Goal: Task Accomplishment & Management: Use online tool/utility

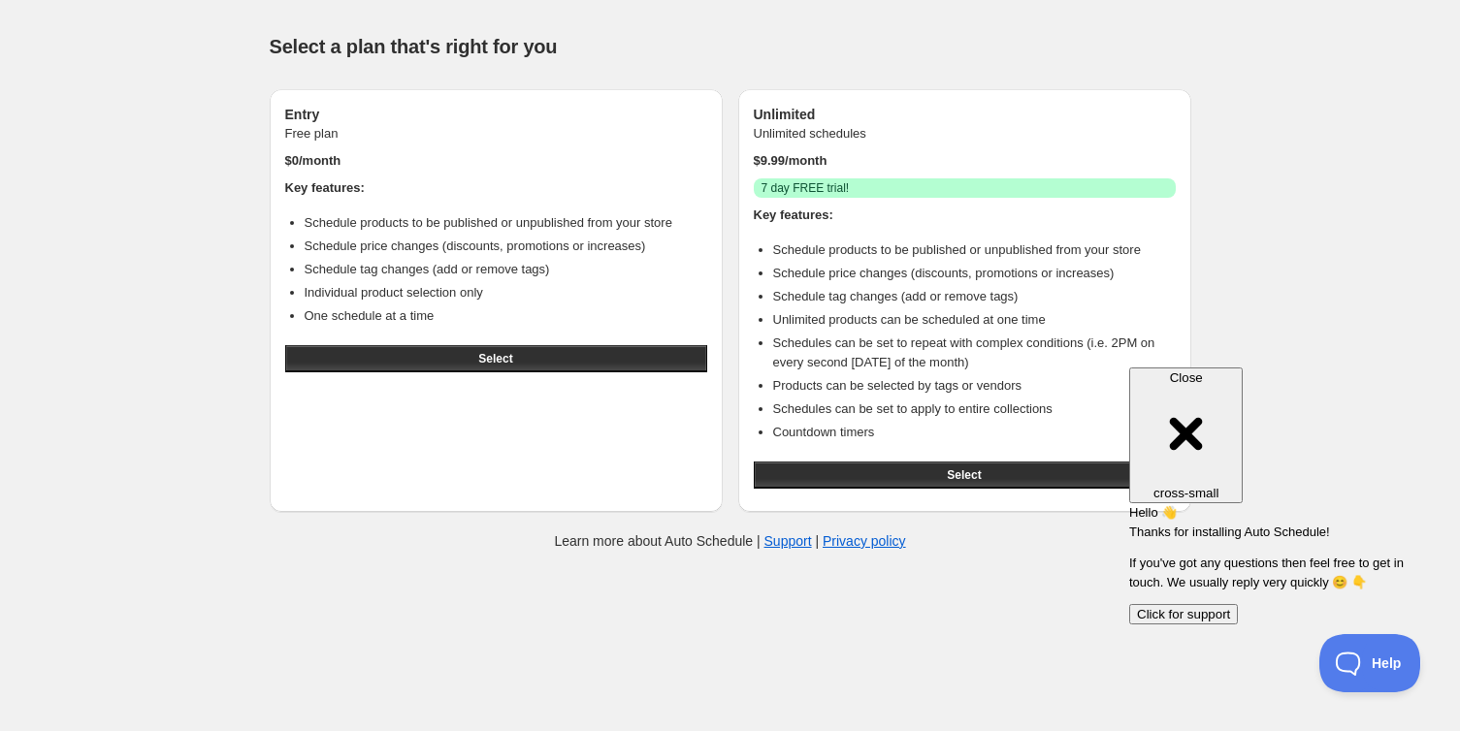
click at [507, 353] on span "Select" at bounding box center [495, 359] width 34 height 16
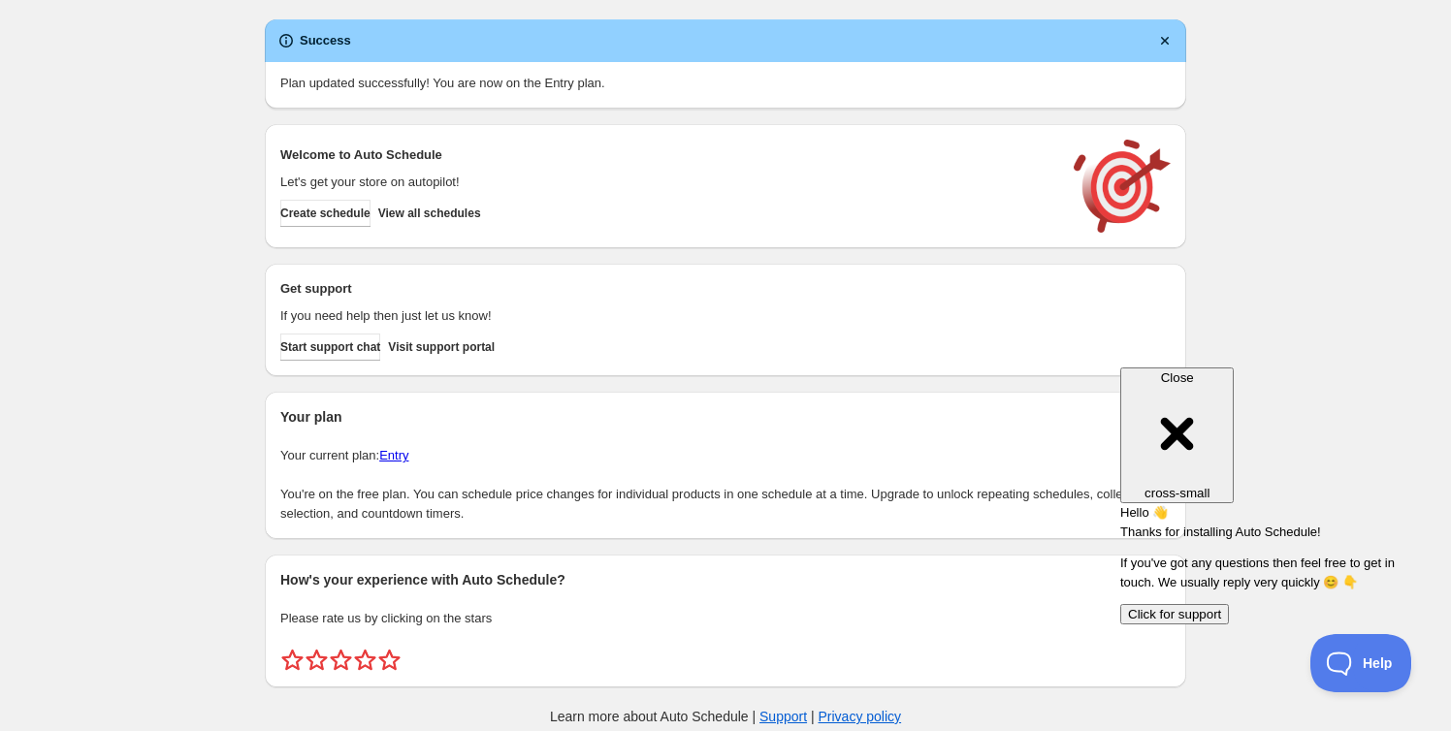
click at [329, 217] on span "Create schedule" at bounding box center [325, 214] width 90 height 16
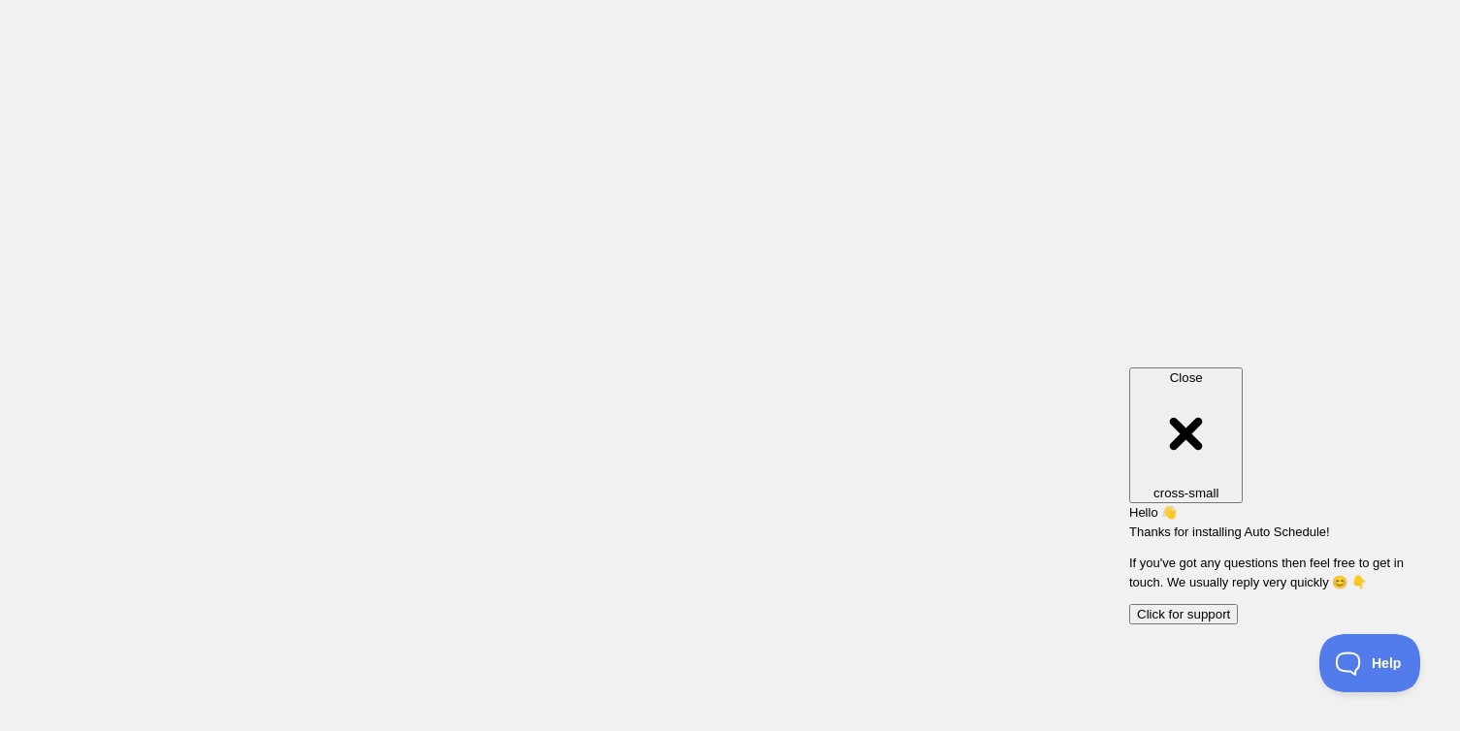
drag, startPoint x: 329, startPoint y: 217, endPoint x: 670, endPoint y: 421, distance: 397.6
click at [670, 421] on body at bounding box center [730, 365] width 1460 height 731
click at [1238, 604] on button "Click for support" at bounding box center [1183, 614] width 109 height 20
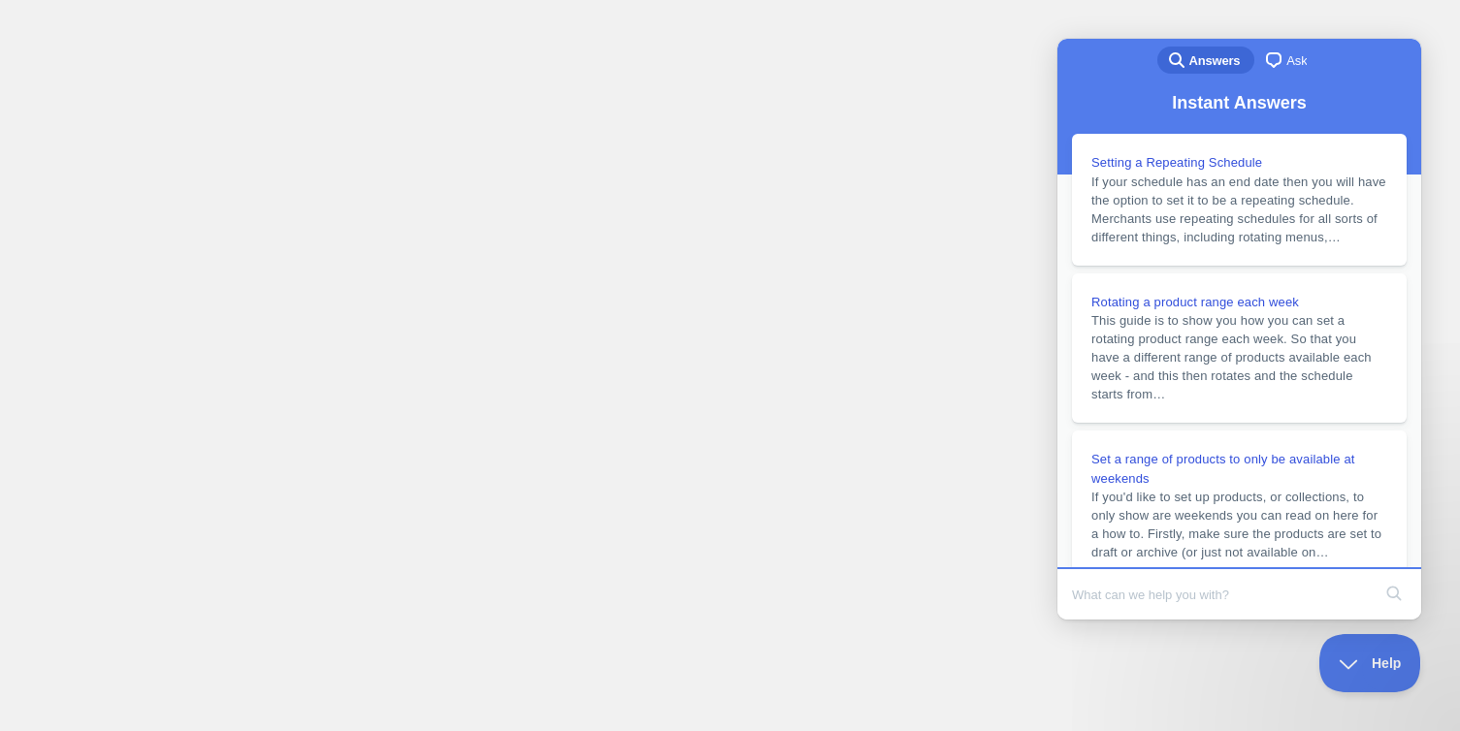
click at [943, 570] on body at bounding box center [730, 365] width 1460 height 731
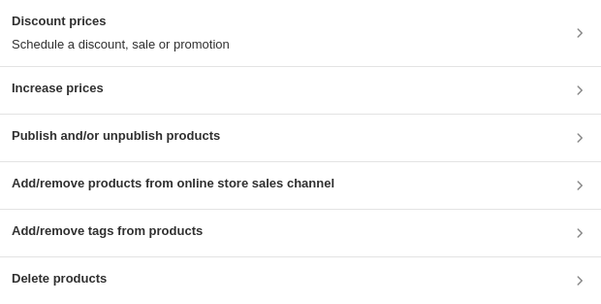
click at [136, 36] on p "Schedule a discount, sale or promotion" at bounding box center [121, 44] width 218 height 19
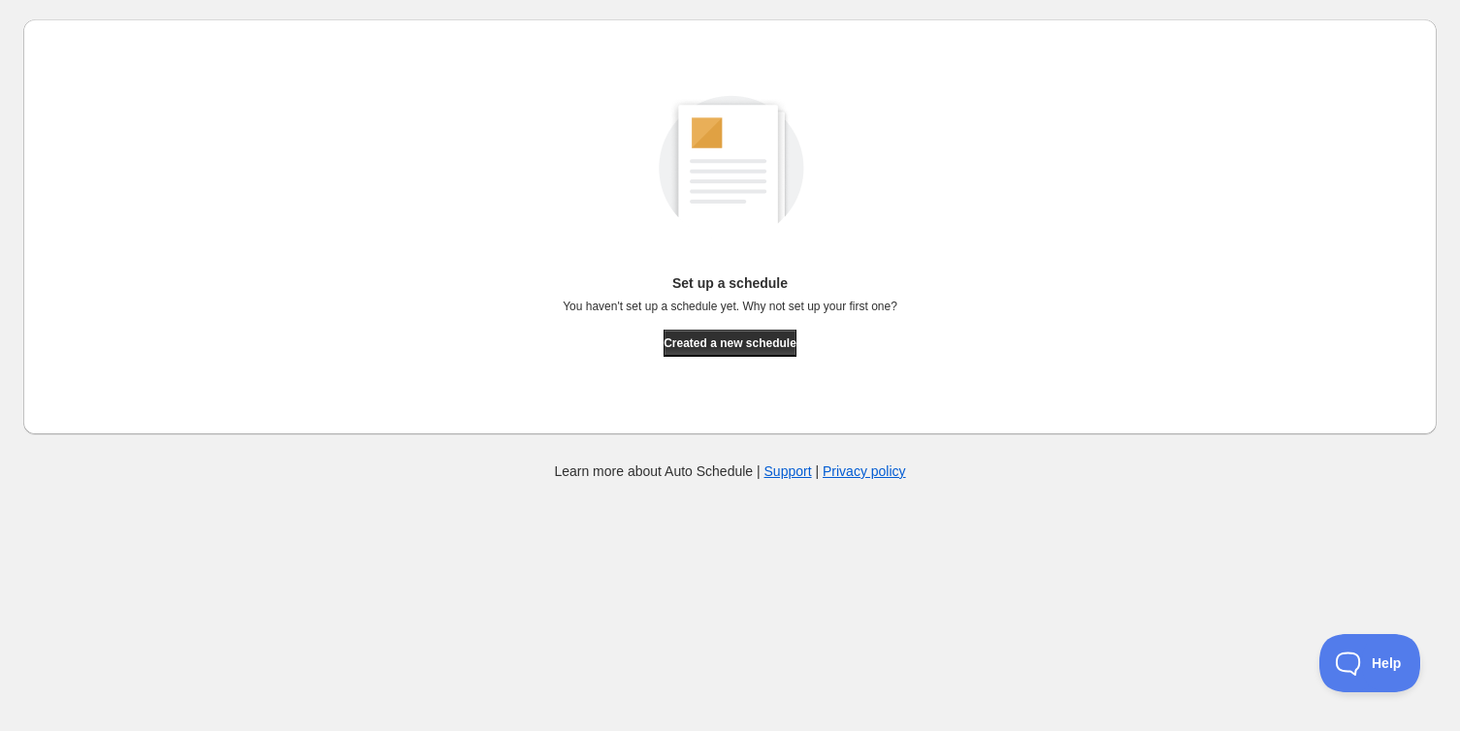
click at [723, 349] on span "Created a new schedule" at bounding box center [730, 344] width 133 height 16
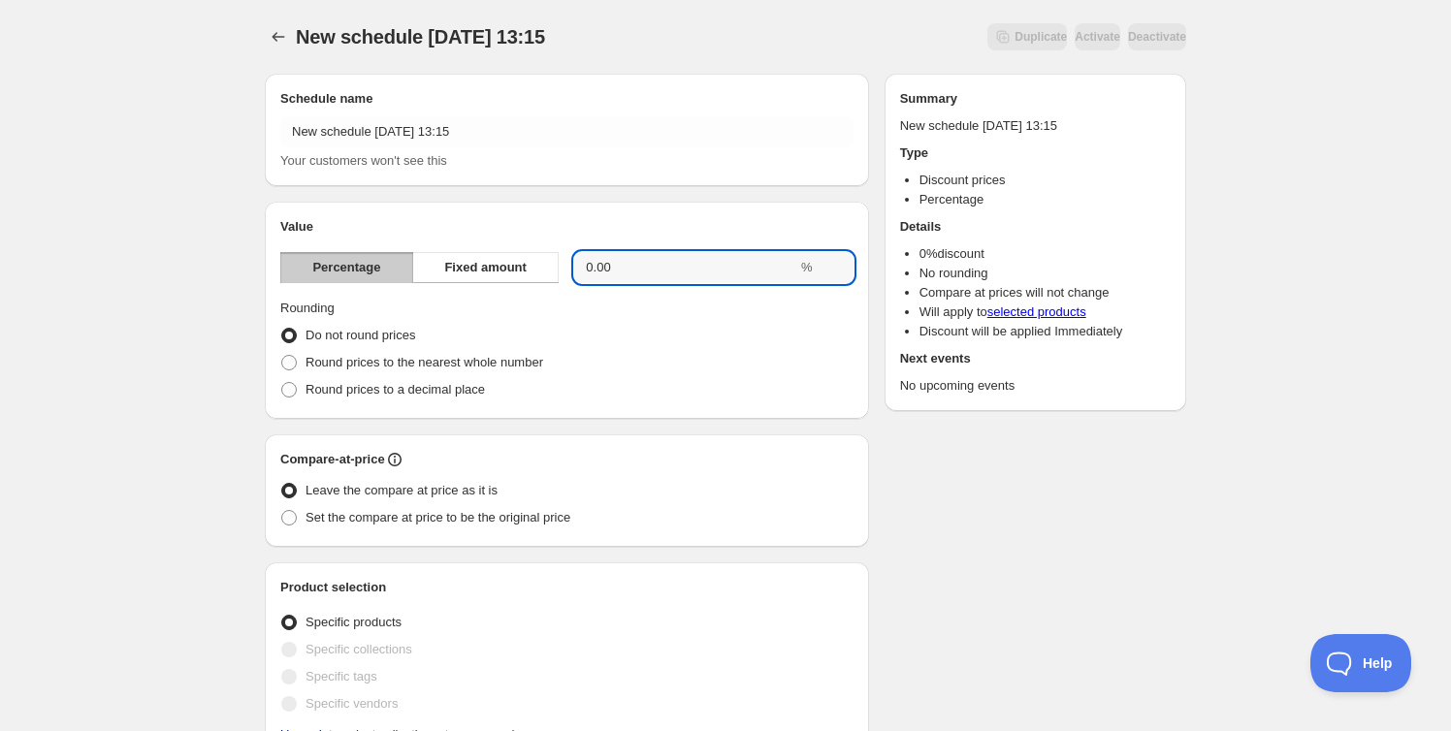
click at [633, 267] on input "0.00" at bounding box center [685, 267] width 223 height 31
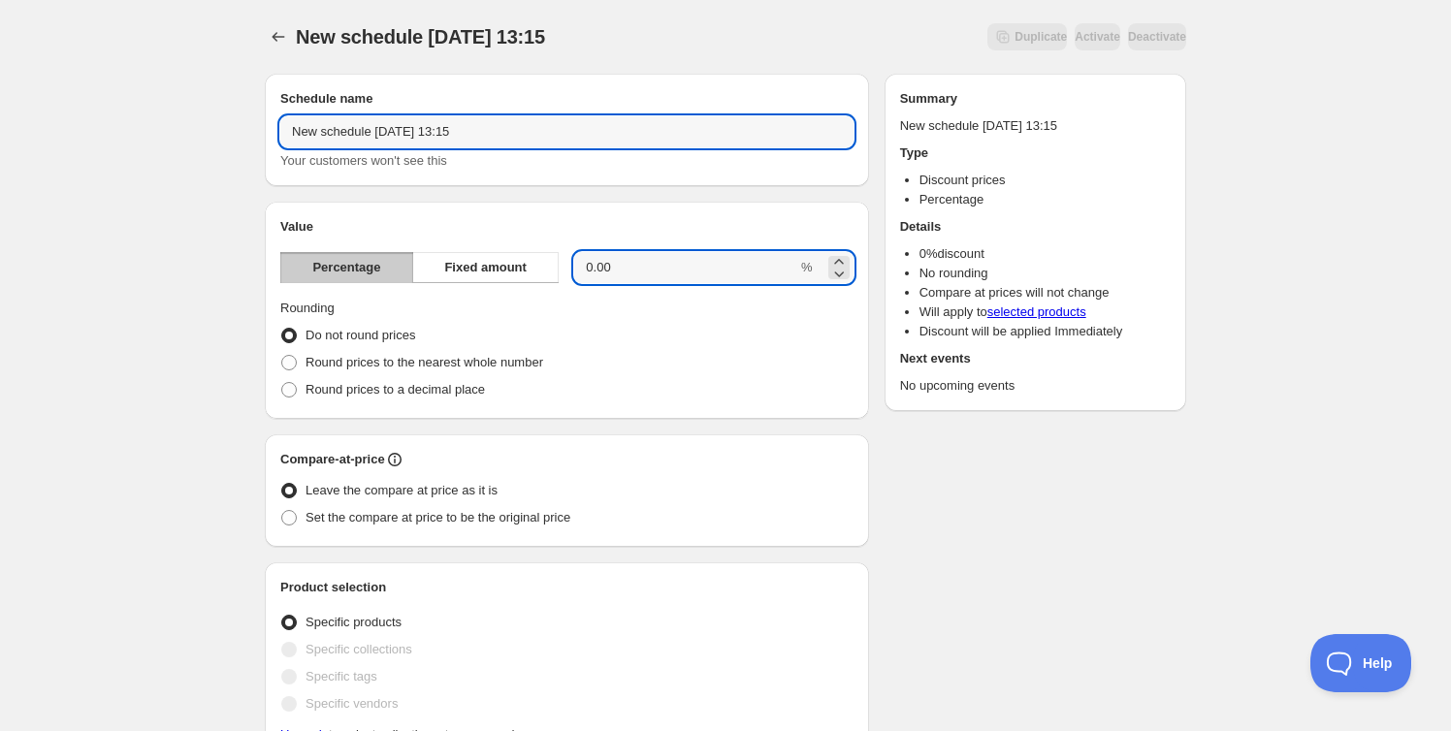
click at [496, 120] on input "New schedule [DATE] 13:15" at bounding box center [566, 131] width 573 height 31
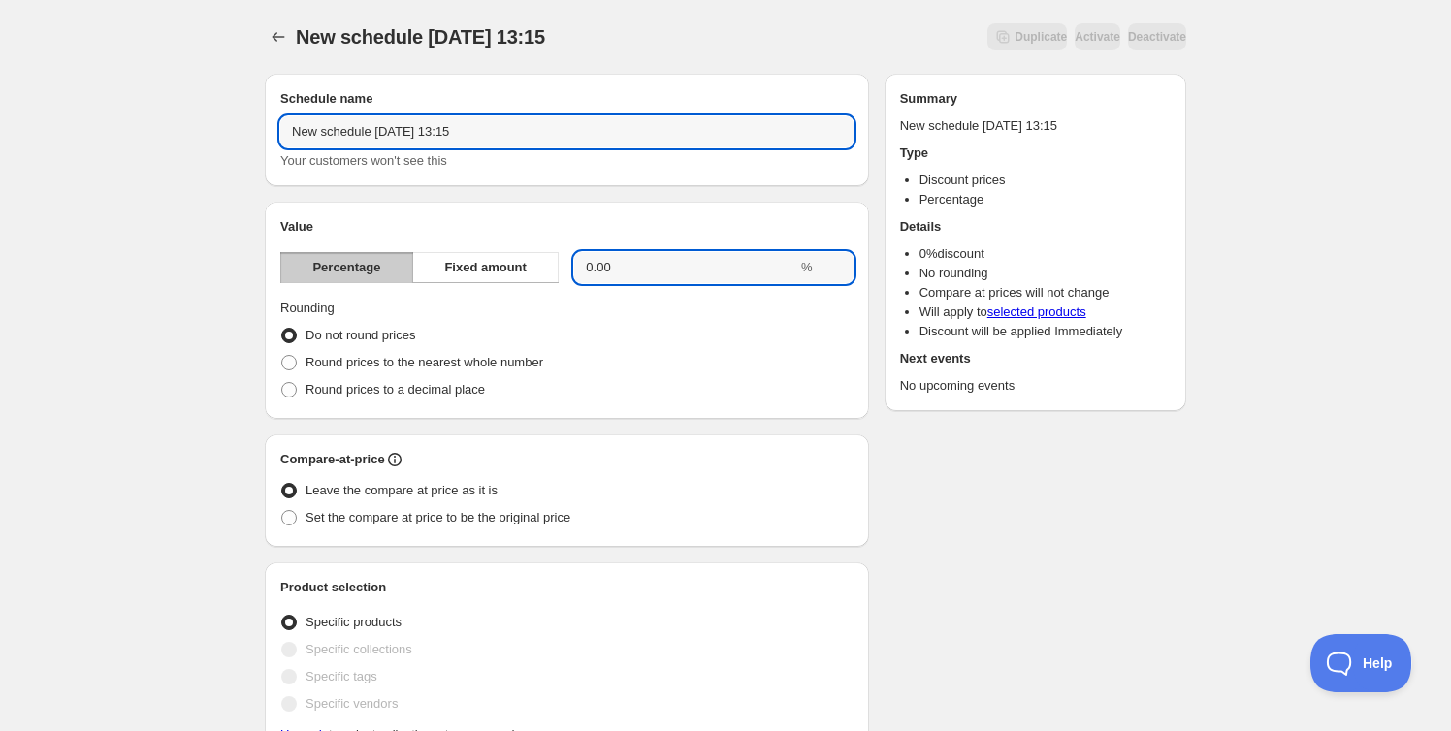
click at [656, 278] on input "0.00" at bounding box center [685, 267] width 223 height 31
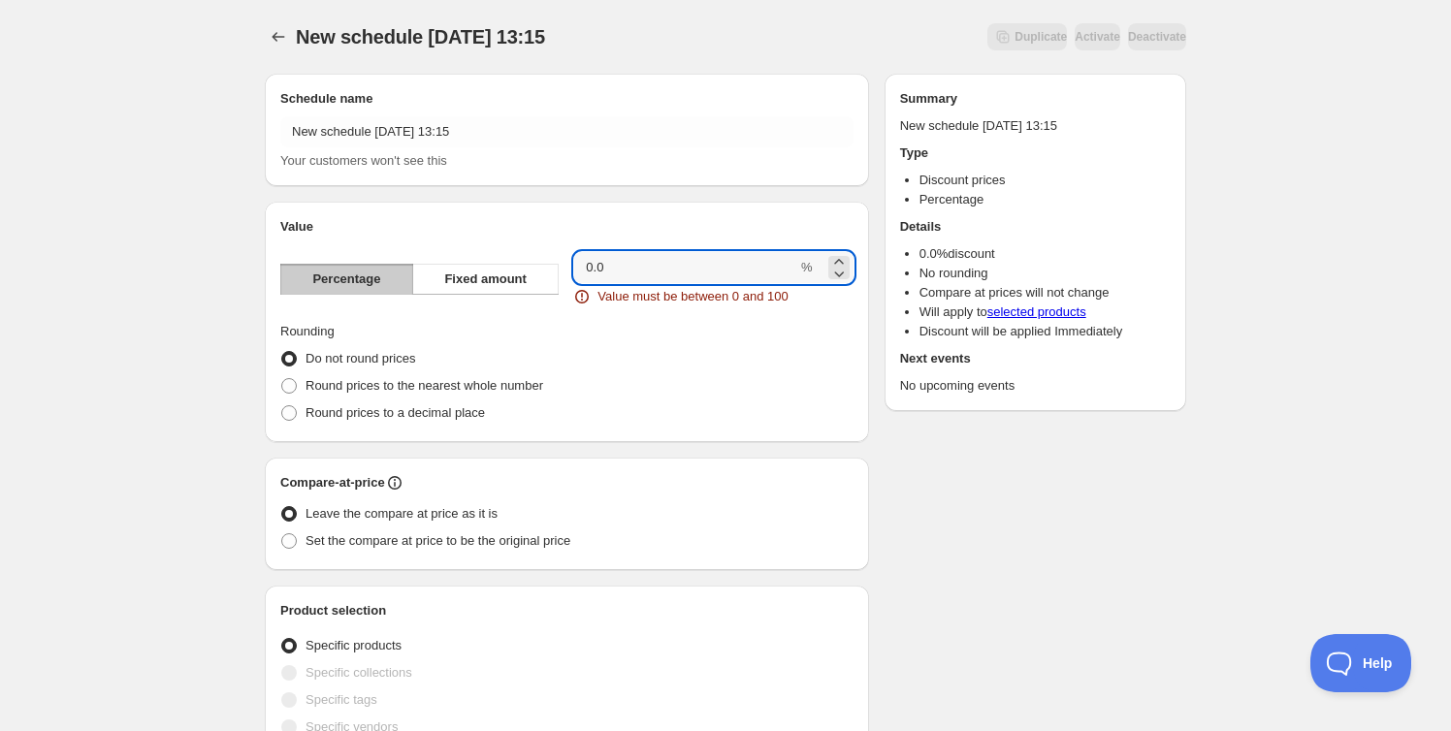
type input "0"
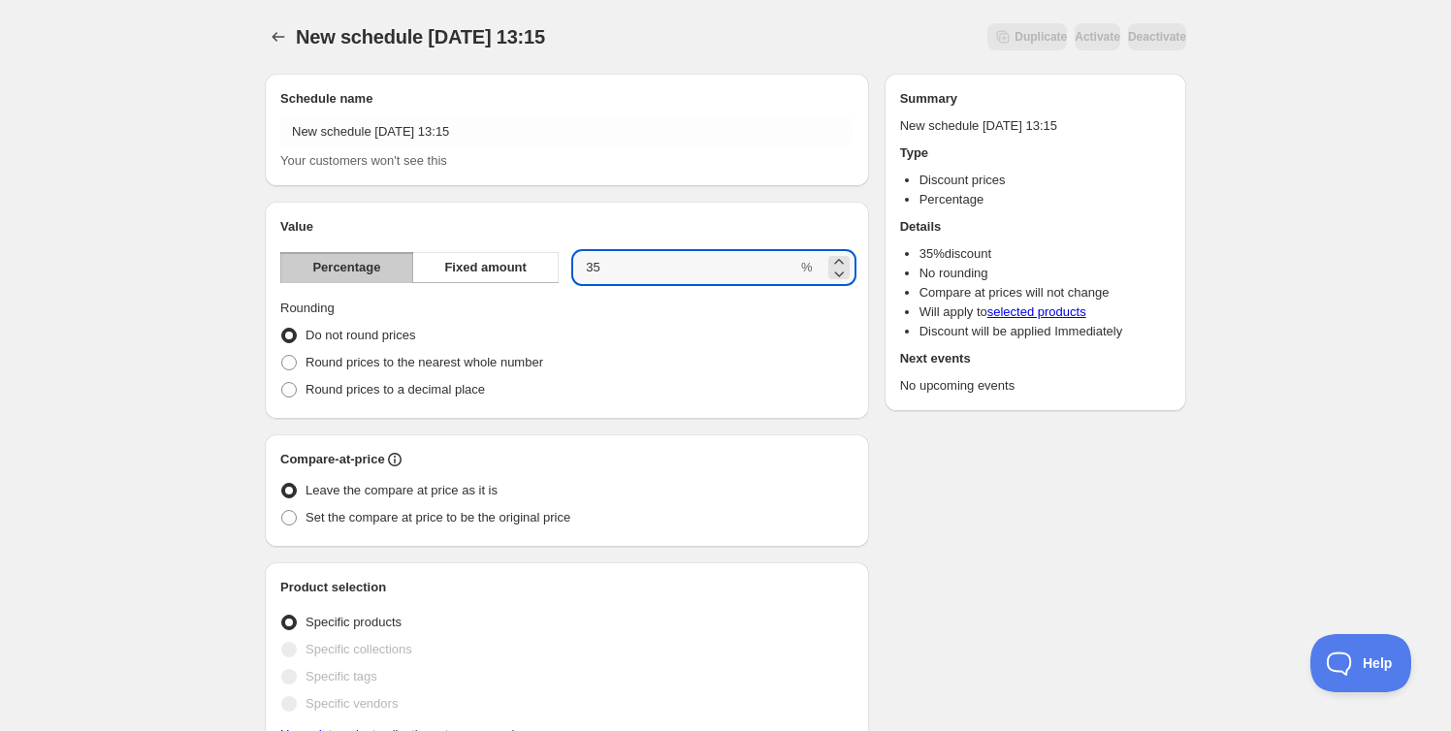
type input "35"
drag, startPoint x: 447, startPoint y: 328, endPoint x: 308, endPoint y: 326, distance: 138.7
click at [308, 326] on div "Do not round prices" at bounding box center [566, 335] width 573 height 27
click at [443, 385] on span "Round prices to a decimal place" at bounding box center [395, 389] width 179 height 15
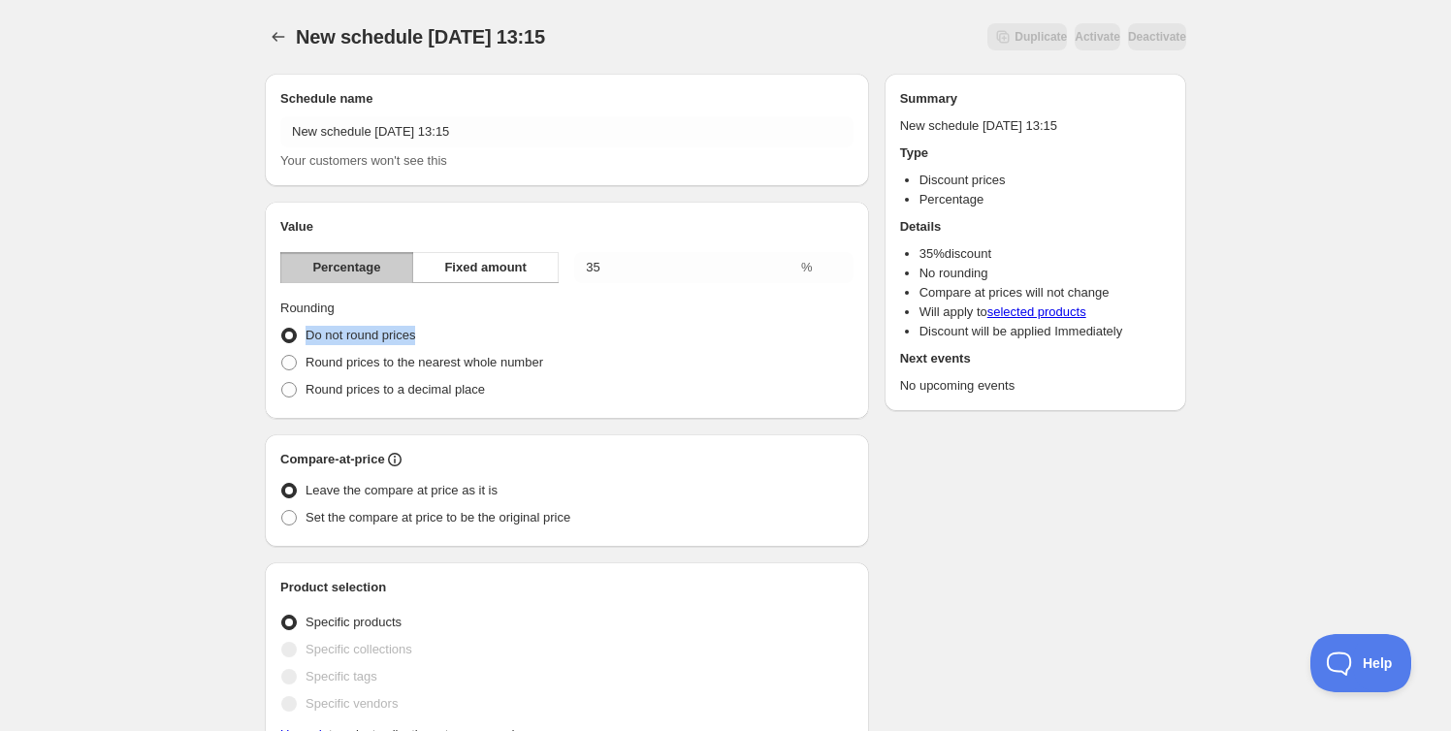
click at [282, 383] on input "Round prices to a decimal place" at bounding box center [281, 382] width 1 height 1
radio input "true"
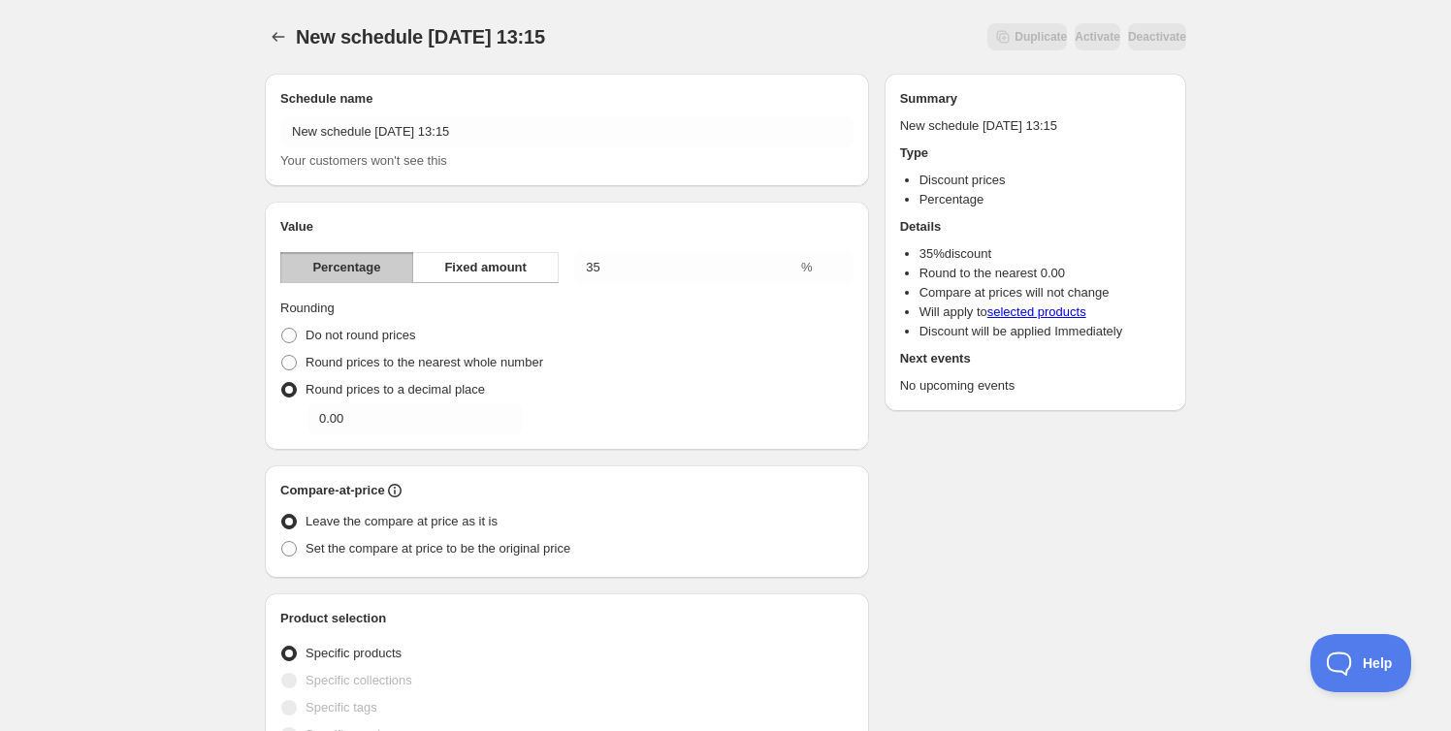
click at [404, 360] on span "Round prices to the nearest whole number" at bounding box center [425, 362] width 238 height 15
click at [282, 356] on input "Round prices to the nearest whole number" at bounding box center [281, 355] width 1 height 1
radio input "true"
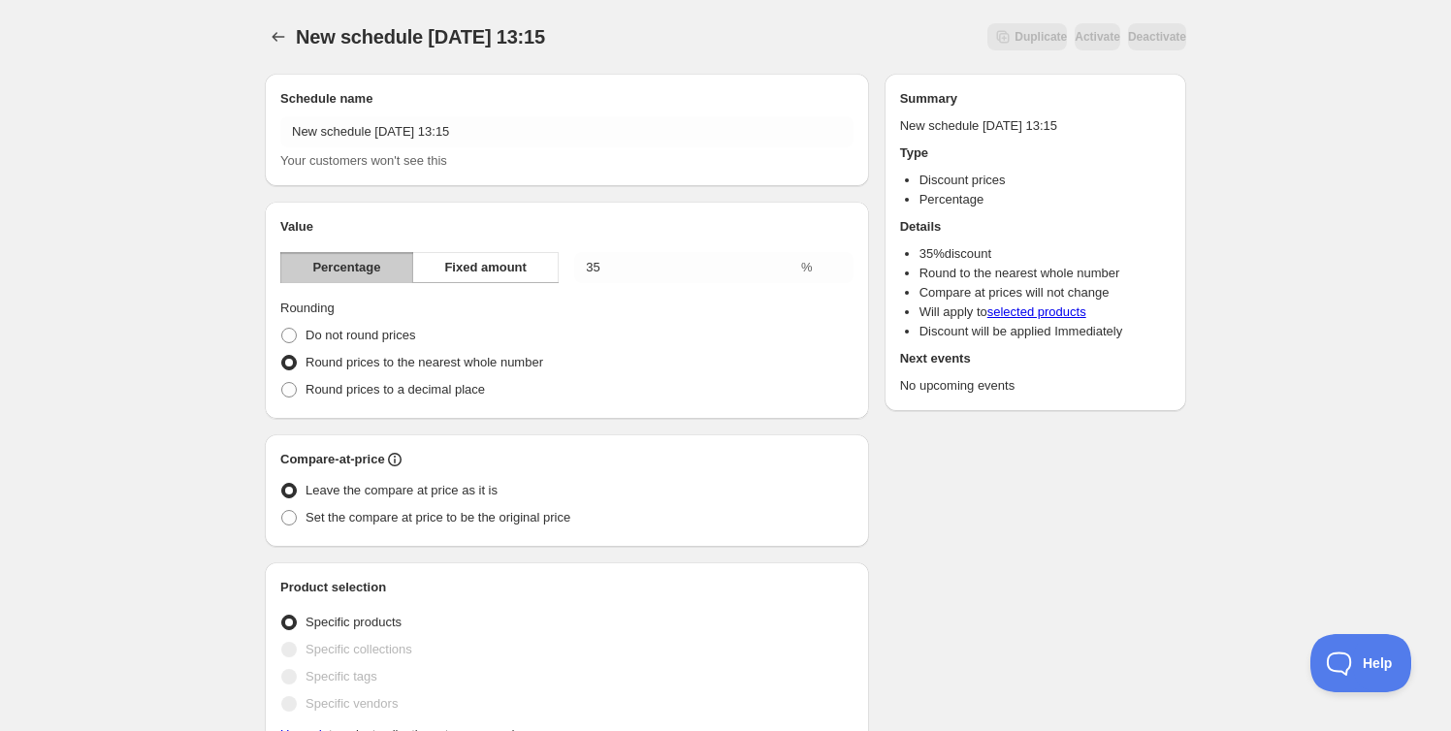
click at [406, 340] on span "Do not round prices" at bounding box center [361, 335] width 110 height 15
click at [282, 329] on input "Do not round prices" at bounding box center [281, 328] width 1 height 1
radio input "true"
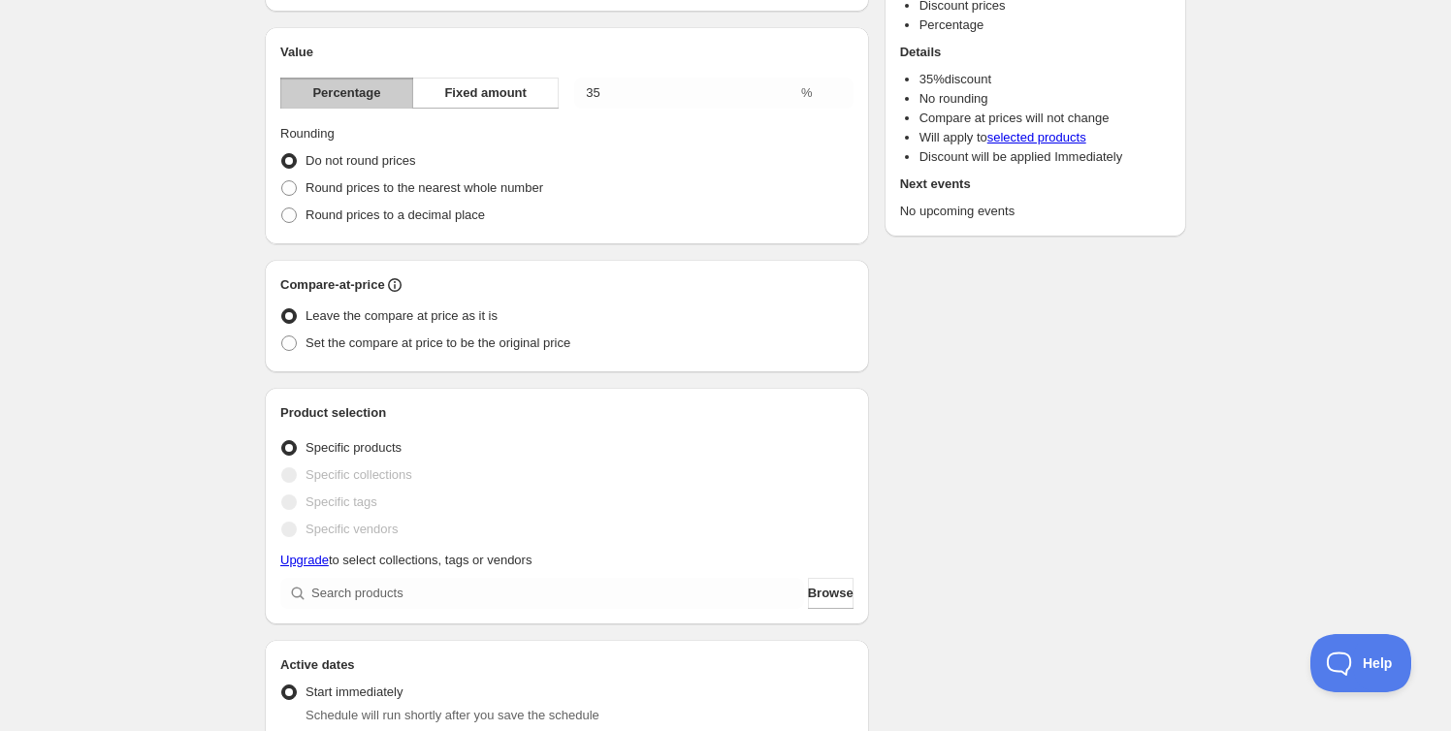
scroll to position [177, 0]
drag, startPoint x: 527, startPoint y: 318, endPoint x: 301, endPoint y: 317, distance: 226.0
click at [301, 317] on div "Leave the compare at price as it is" at bounding box center [566, 314] width 573 height 27
click at [154, 455] on div "New schedule [DATE] 13:15. This page is ready New schedule [DATE] 13:15 Duplica…" at bounding box center [725, 591] width 1451 height 1537
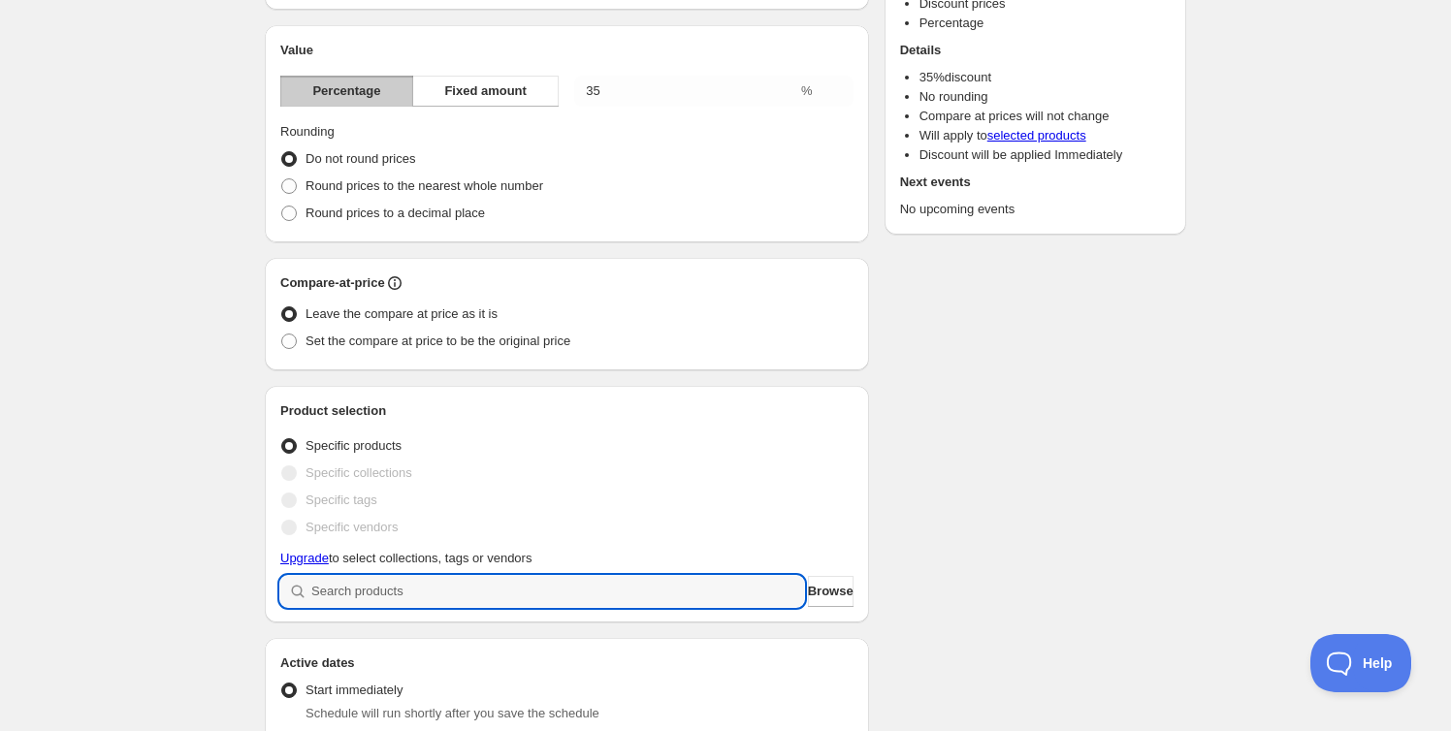
click at [362, 592] on input "search" at bounding box center [557, 591] width 493 height 31
click at [830, 591] on span "Browse" at bounding box center [831, 591] width 46 height 19
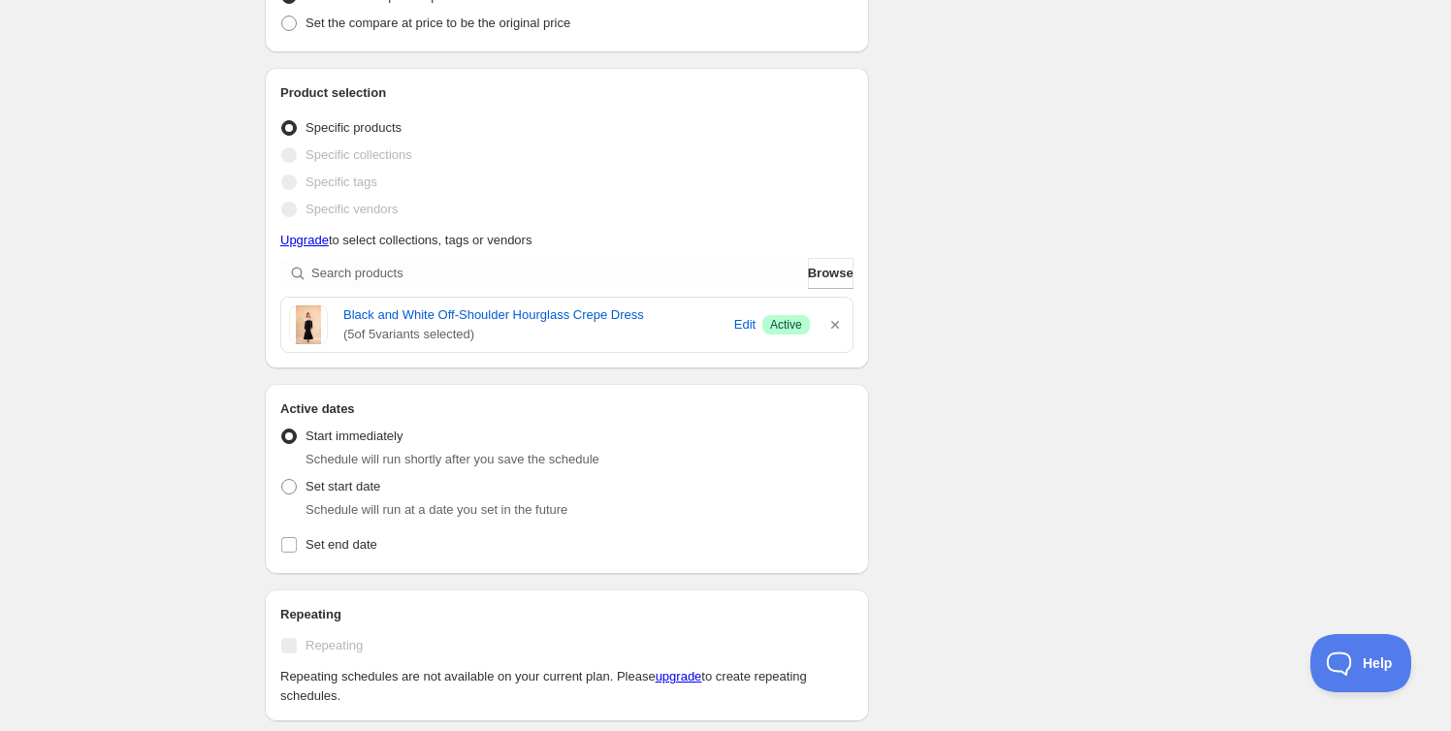
scroll to position [499, 0]
click at [298, 484] on label "Set start date" at bounding box center [330, 483] width 100 height 27
click at [282, 476] on input "Set start date" at bounding box center [281, 475] width 1 height 1
radio input "true"
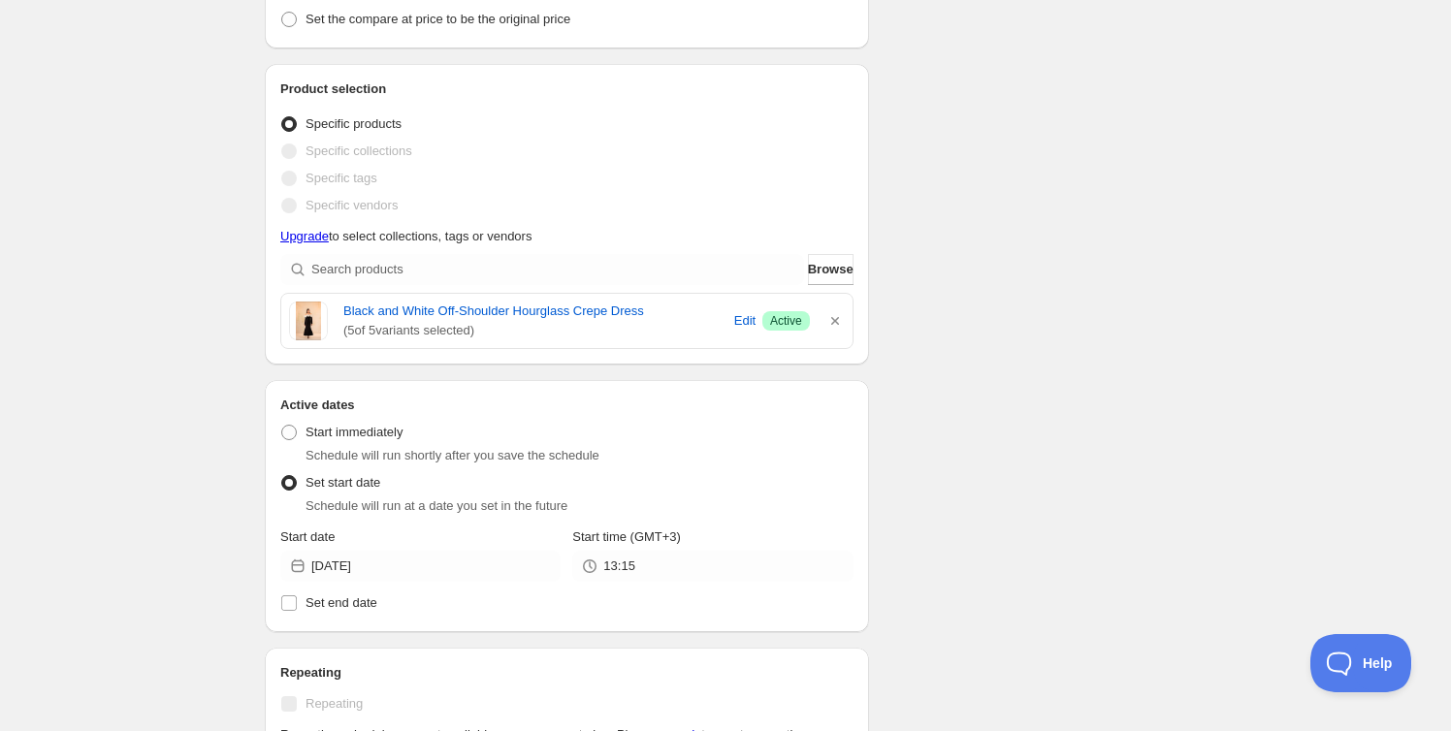
click at [340, 605] on span "Set end date" at bounding box center [342, 603] width 72 height 15
click at [297, 605] on input "Set end date" at bounding box center [289, 604] width 16 height 16
checkbox input "true"
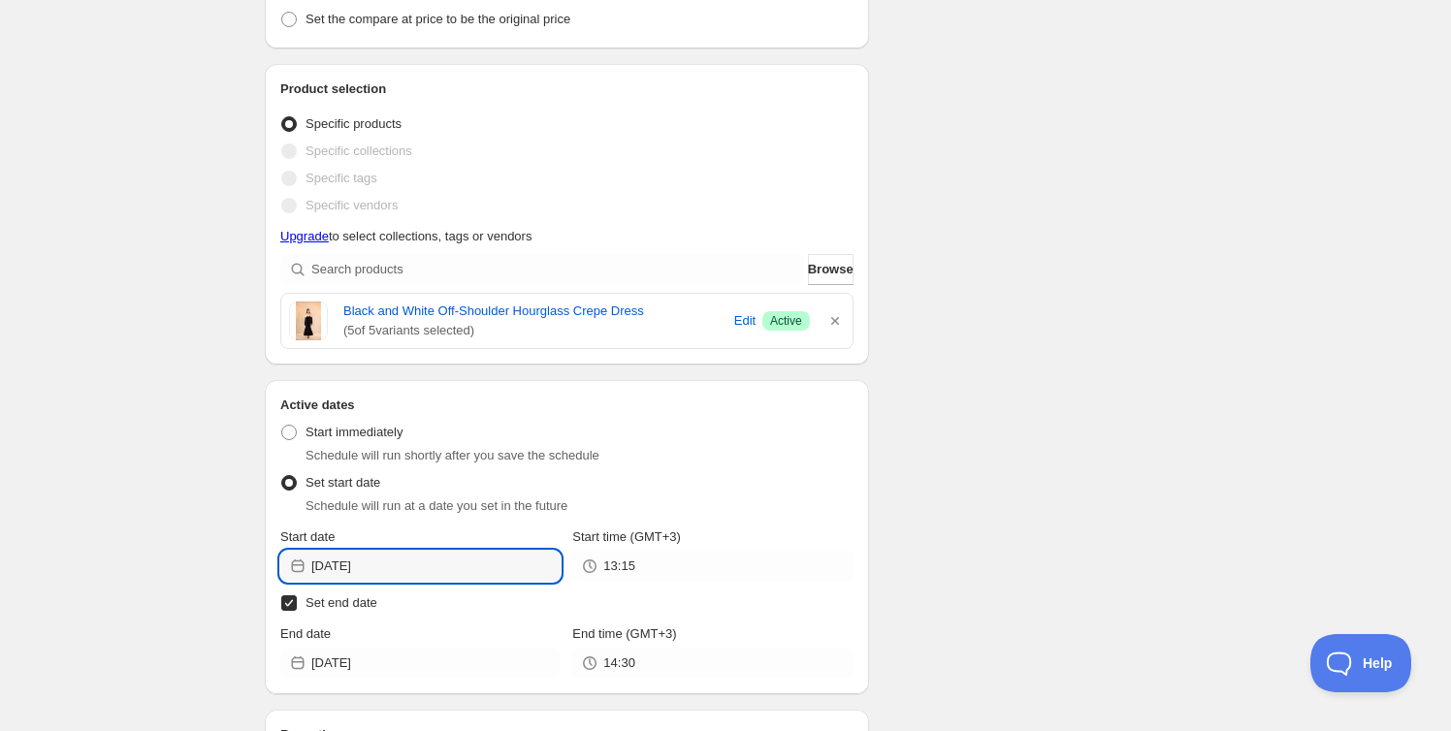
click at [451, 570] on input "[DATE]" at bounding box center [435, 566] width 249 height 31
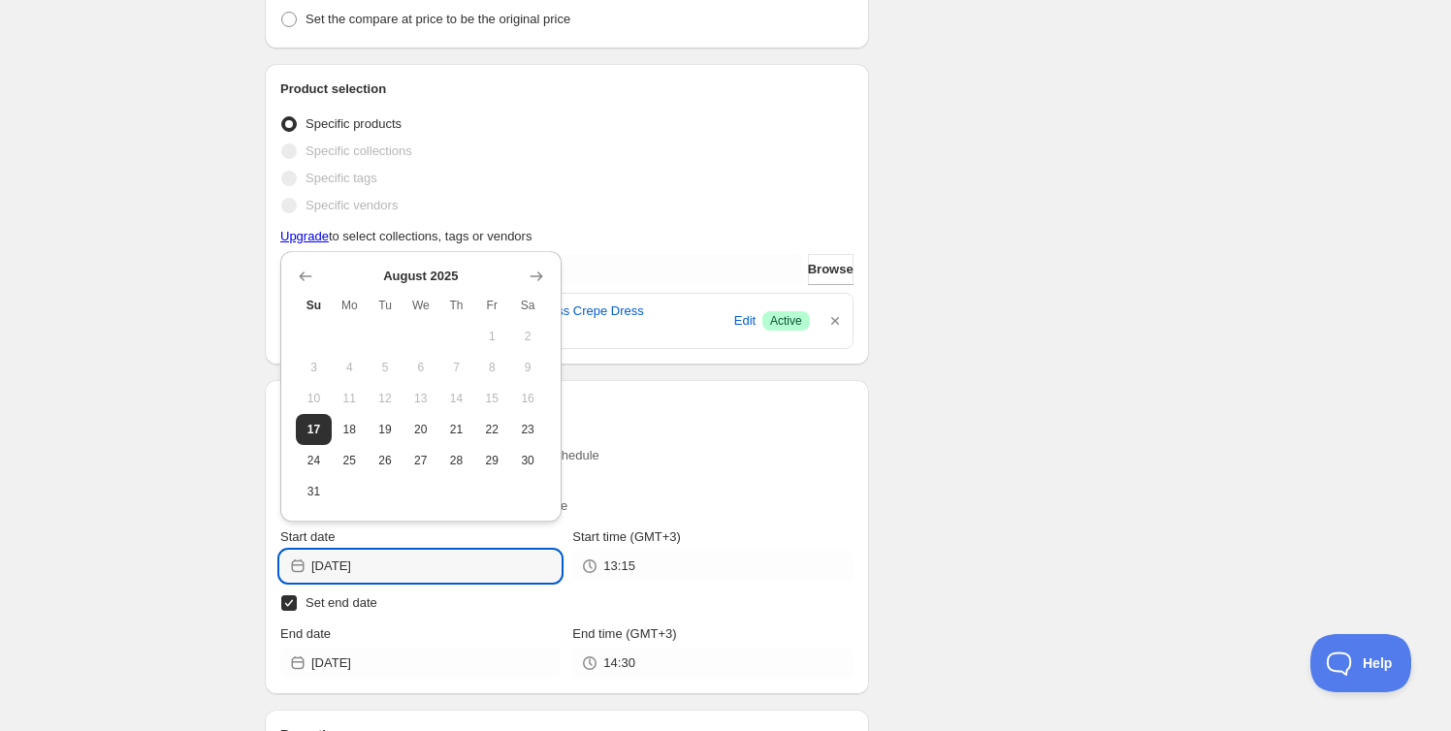
type input "[DATE]"
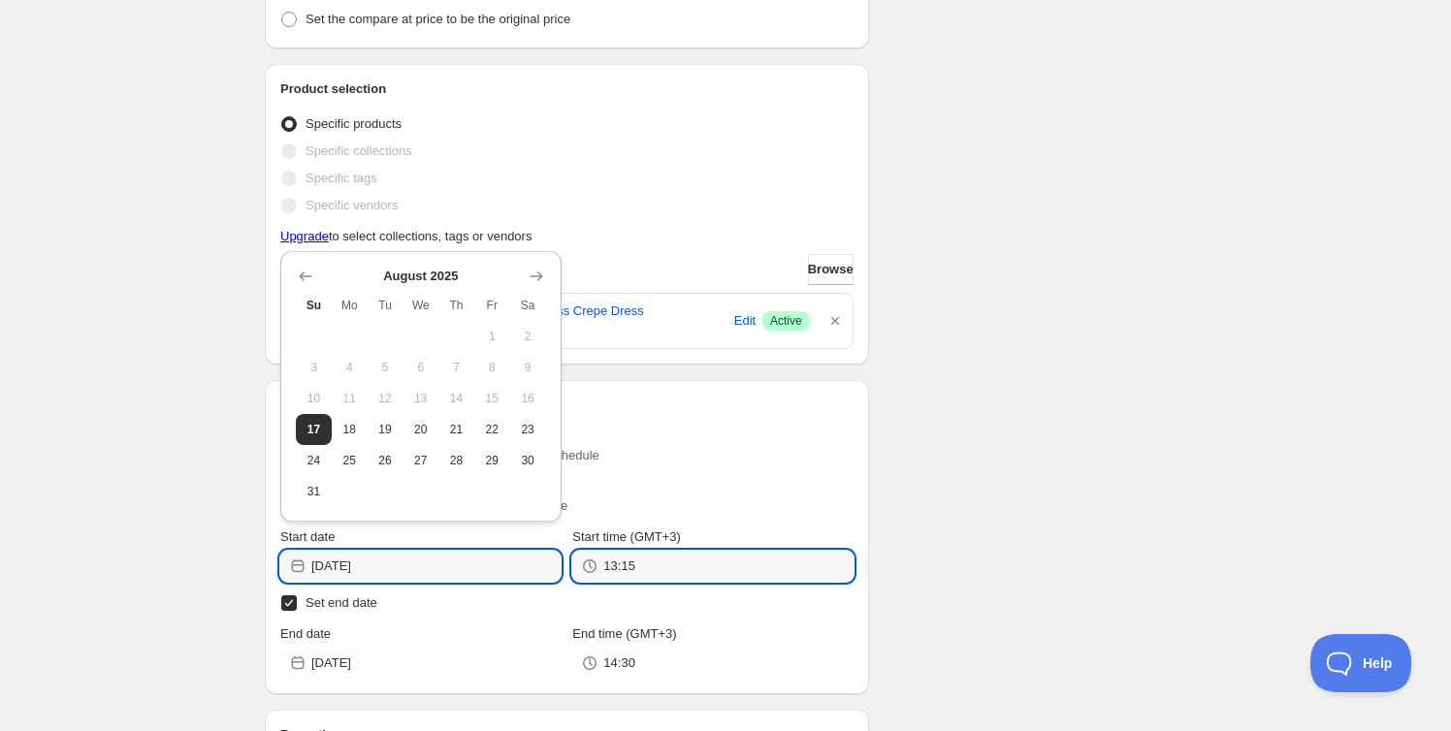
click at [628, 562] on input "13:15" at bounding box center [727, 566] width 249 height 31
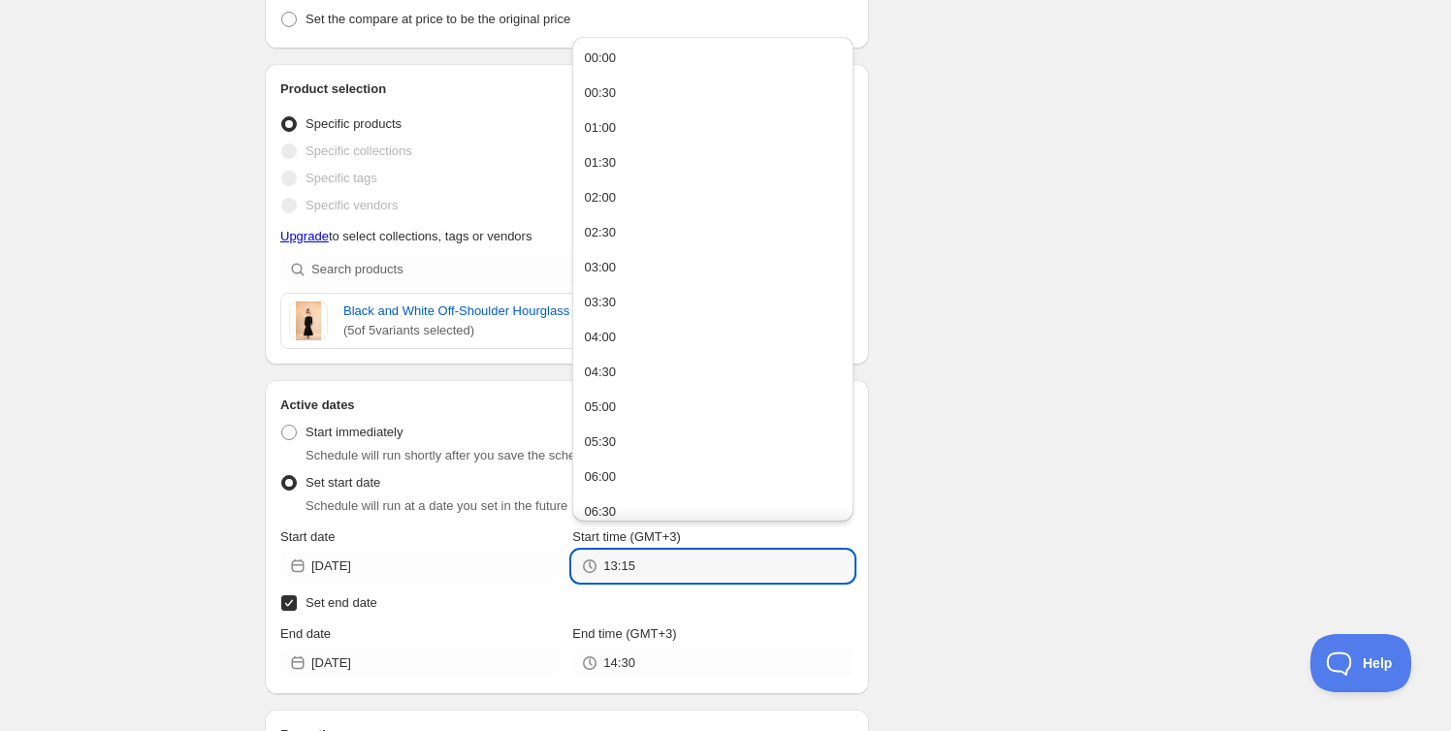
click at [649, 562] on input "13:15" at bounding box center [727, 566] width 249 height 31
type input "1"
click at [669, 56] on button "00:00" at bounding box center [712, 58] width 269 height 31
type input "00:00"
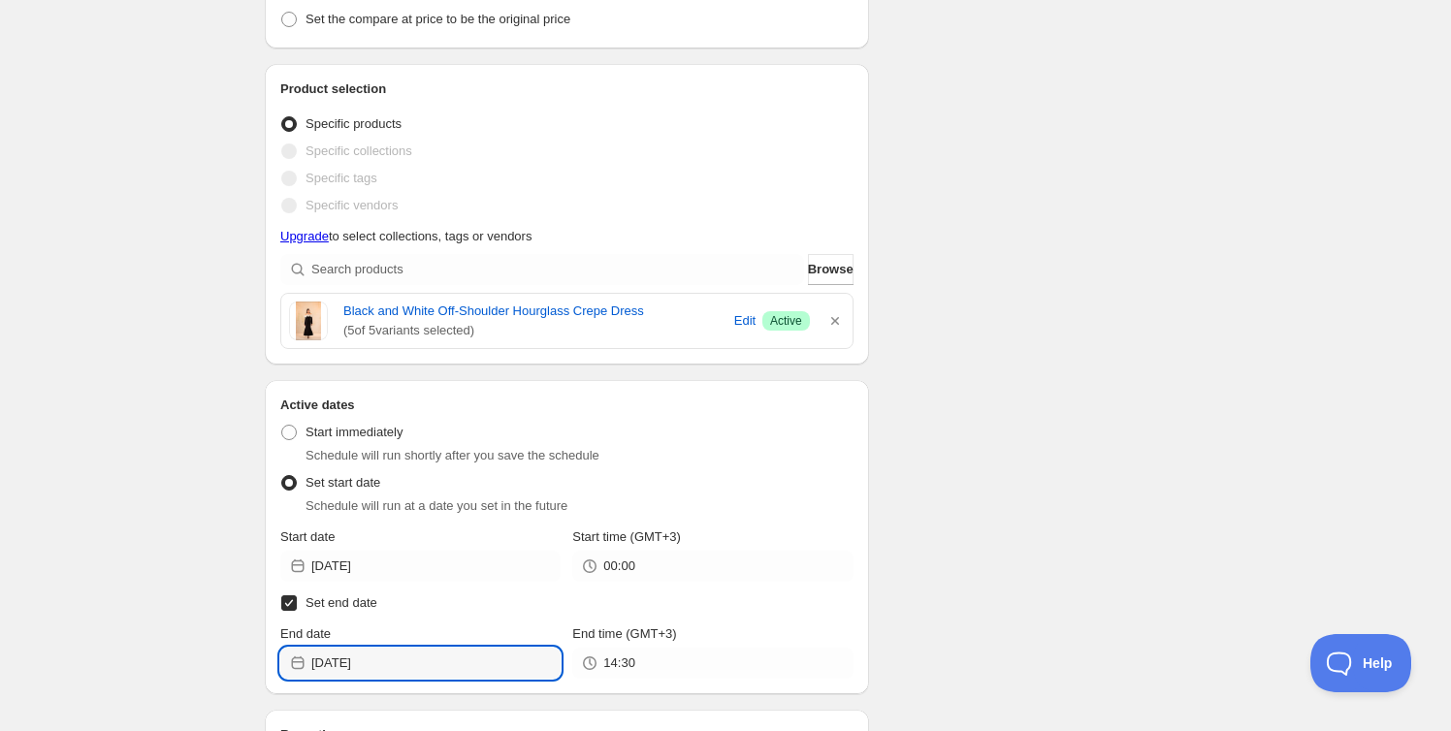
click at [405, 667] on input "[DATE]" at bounding box center [435, 663] width 249 height 31
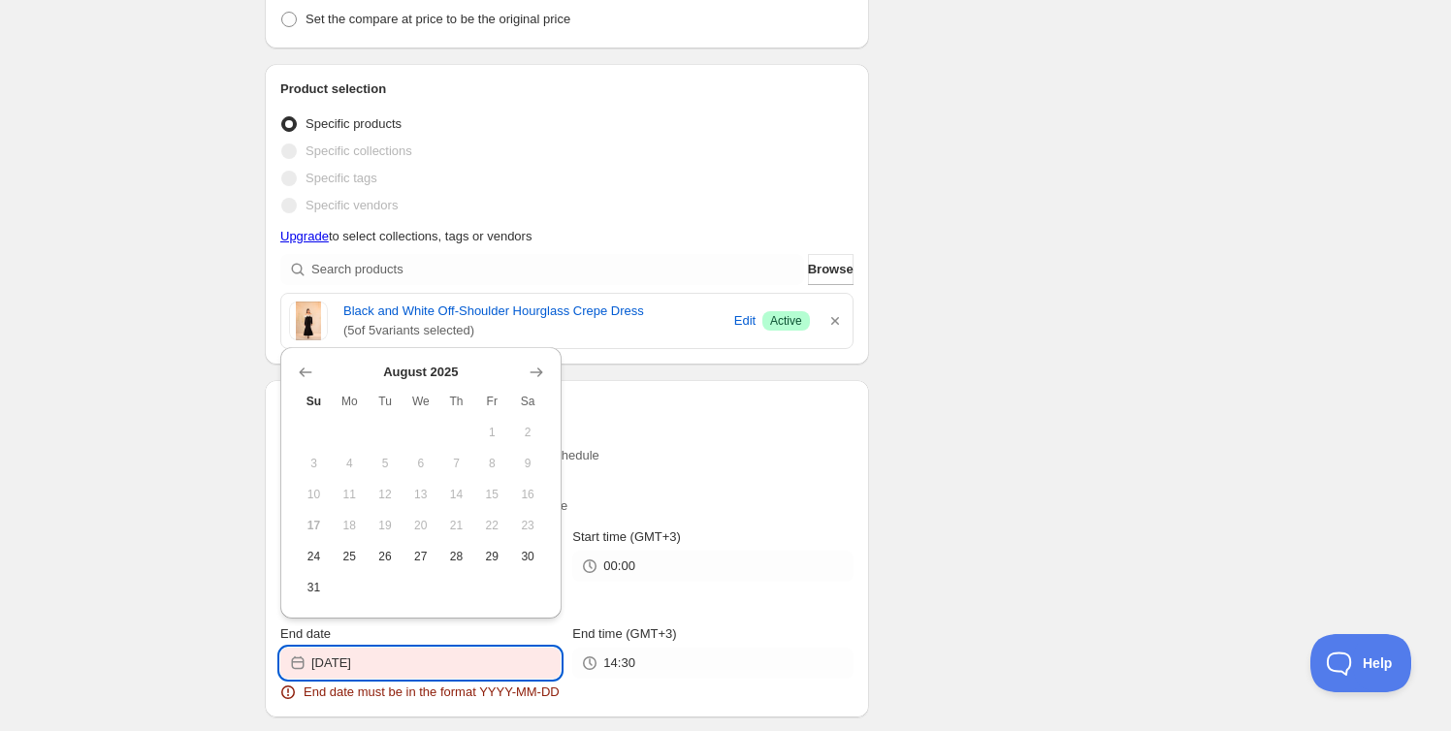
click at [394, 552] on span "26" at bounding box center [385, 557] width 20 height 16
type input "[DATE]"
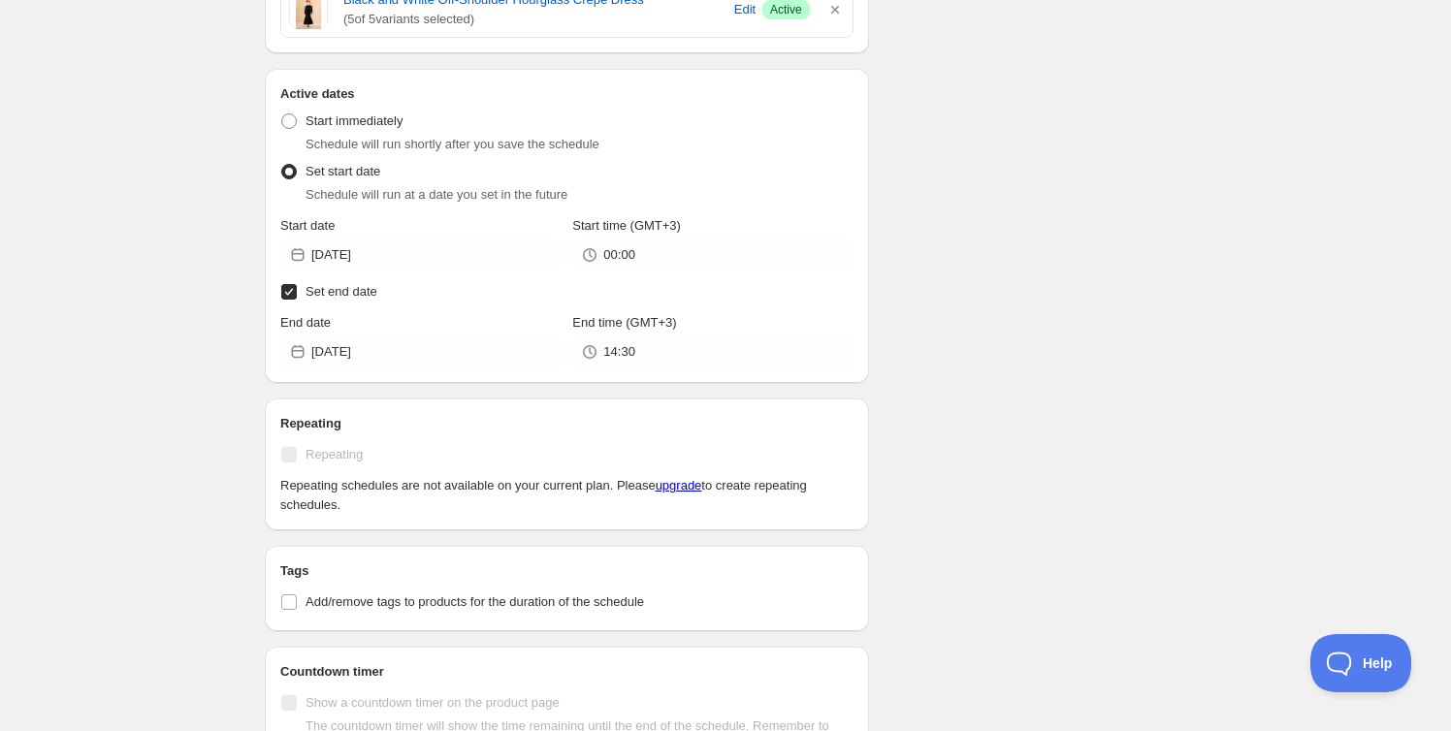
scroll to position [825, 0]
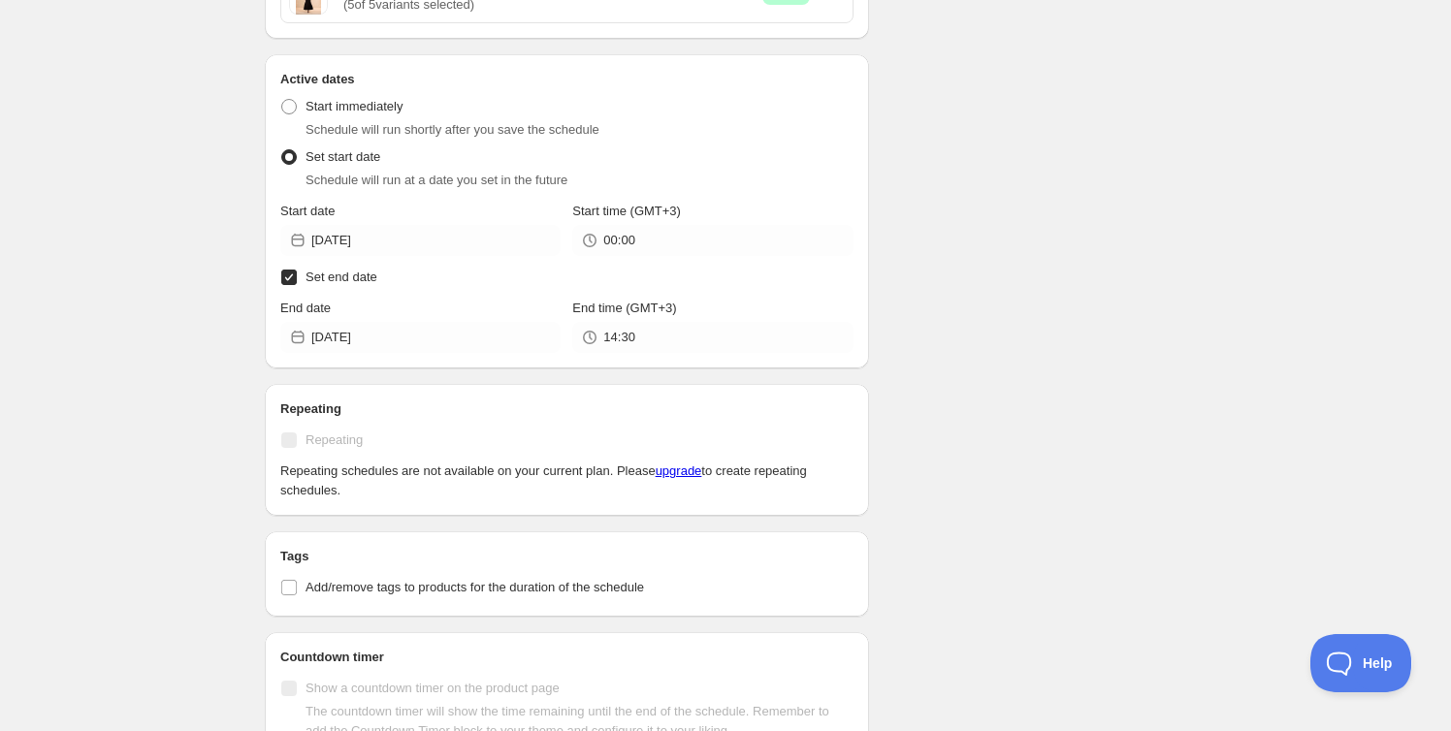
click at [289, 580] on input "Add/remove tags to products for the duration of the schedule" at bounding box center [289, 588] width 16 height 16
checkbox input "true"
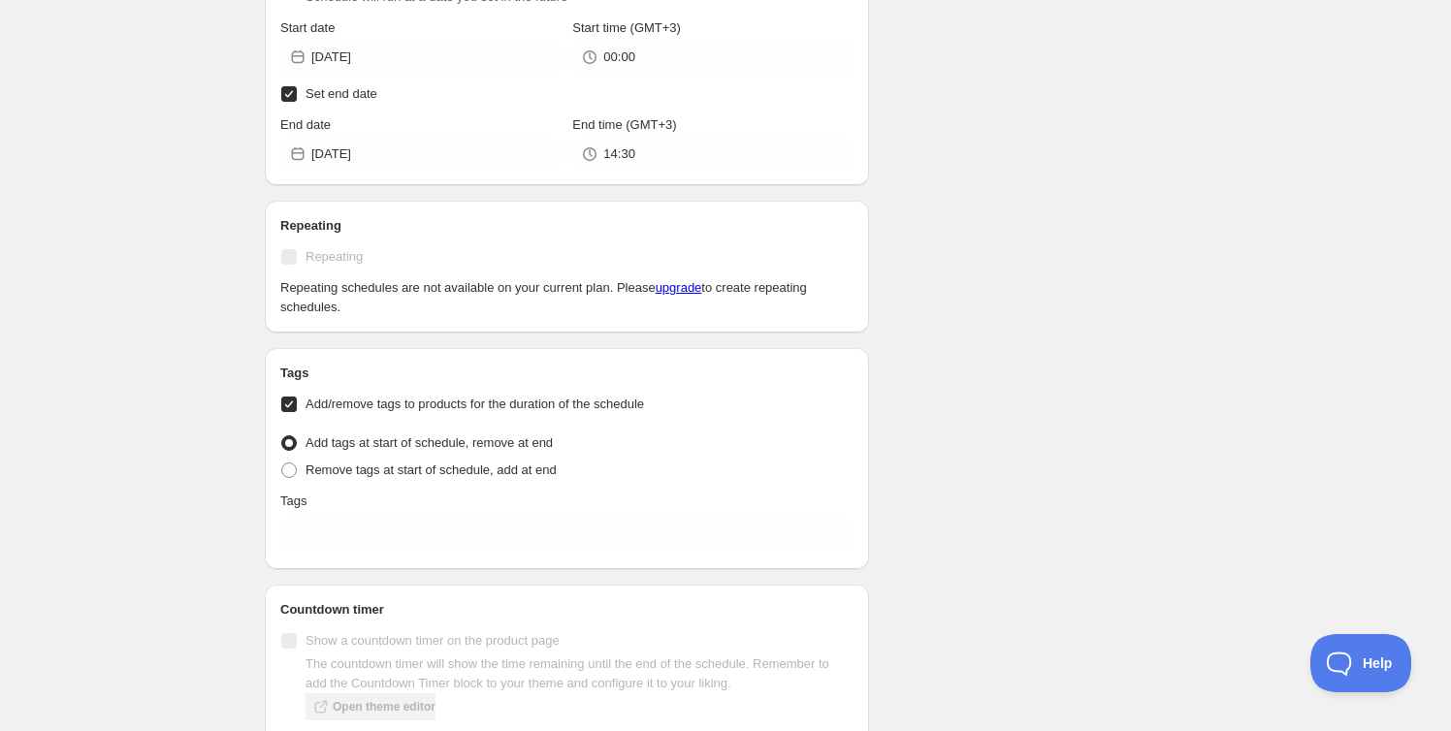
scroll to position [1010, 0]
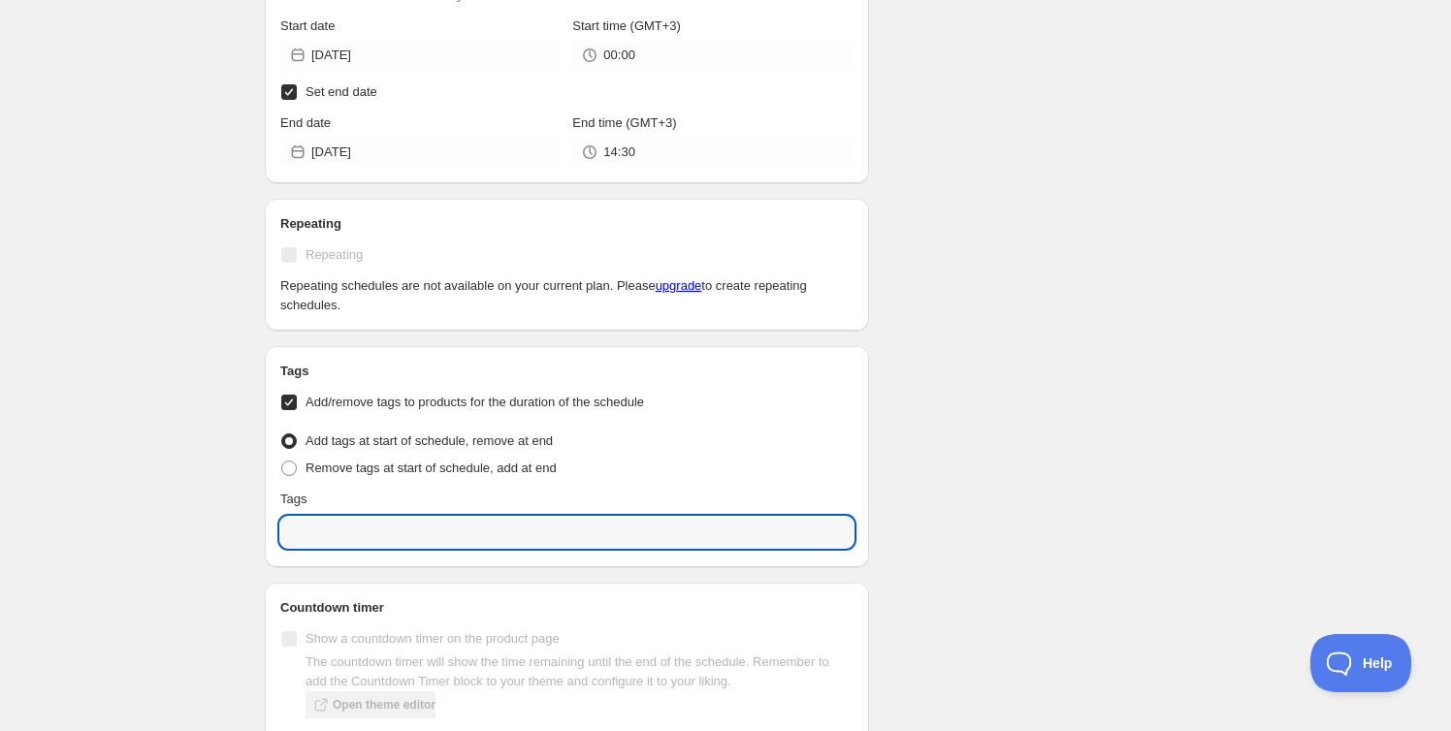
click at [360, 534] on input "text" at bounding box center [566, 532] width 573 height 31
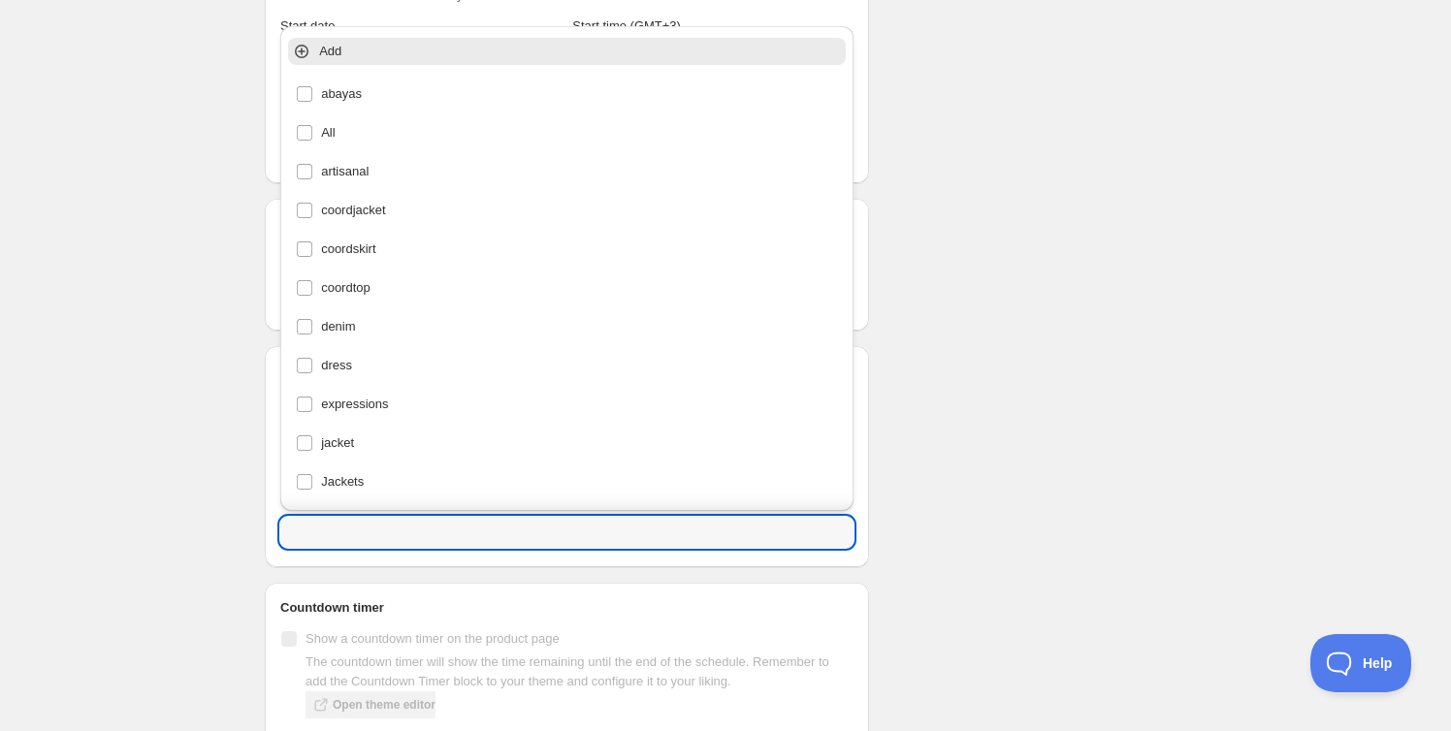
click at [360, 534] on input "text" at bounding box center [566, 532] width 573 height 31
type input "ش"
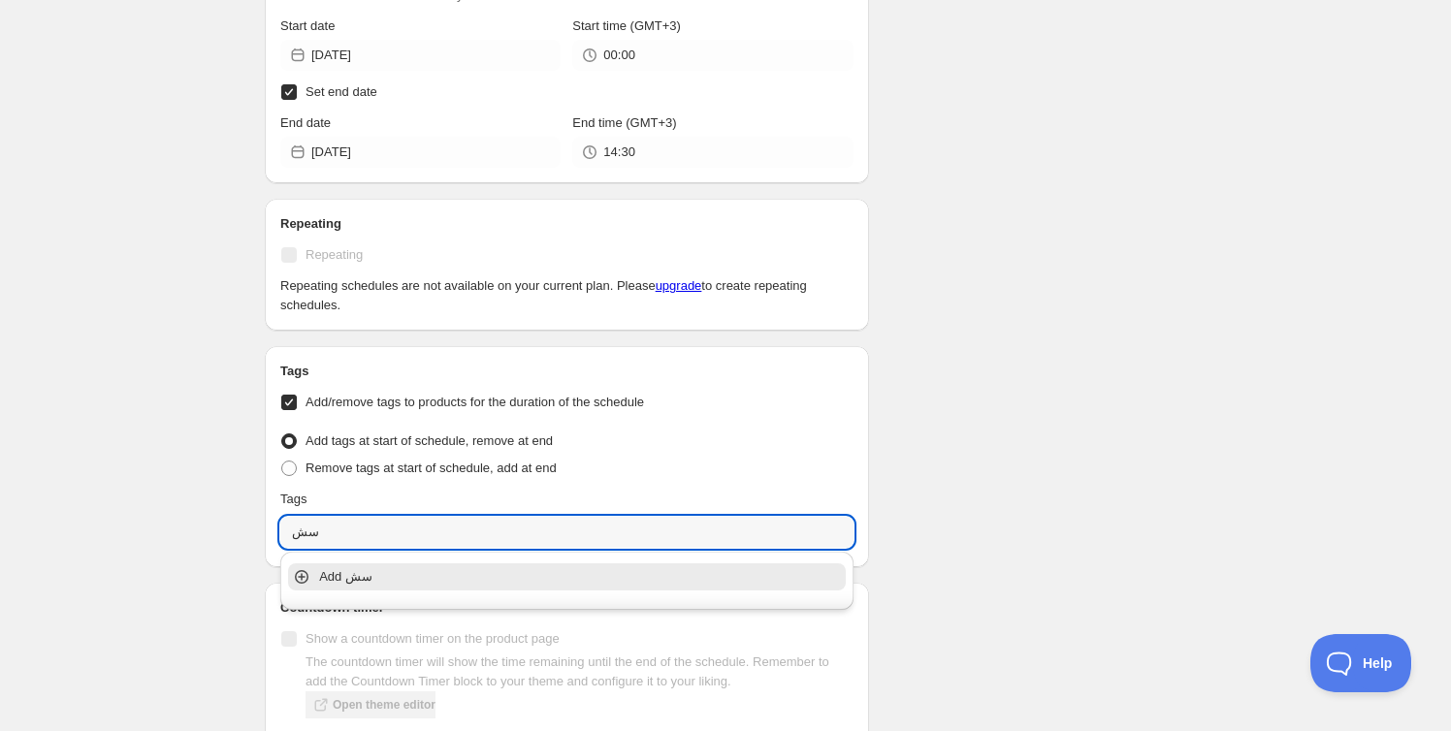
type input "س"
type input "s"
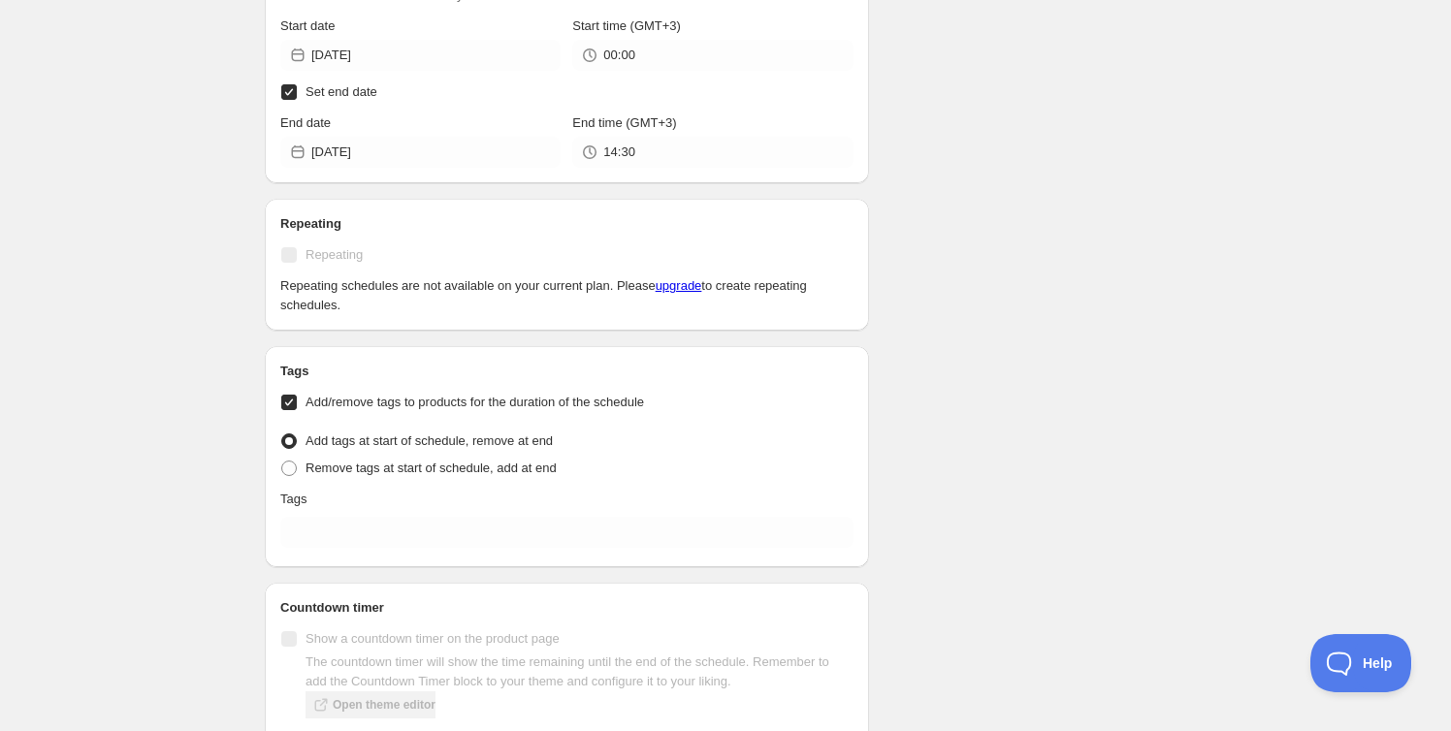
click at [292, 405] on input "Add/remove tags to products for the duration of the schedule" at bounding box center [289, 403] width 16 height 16
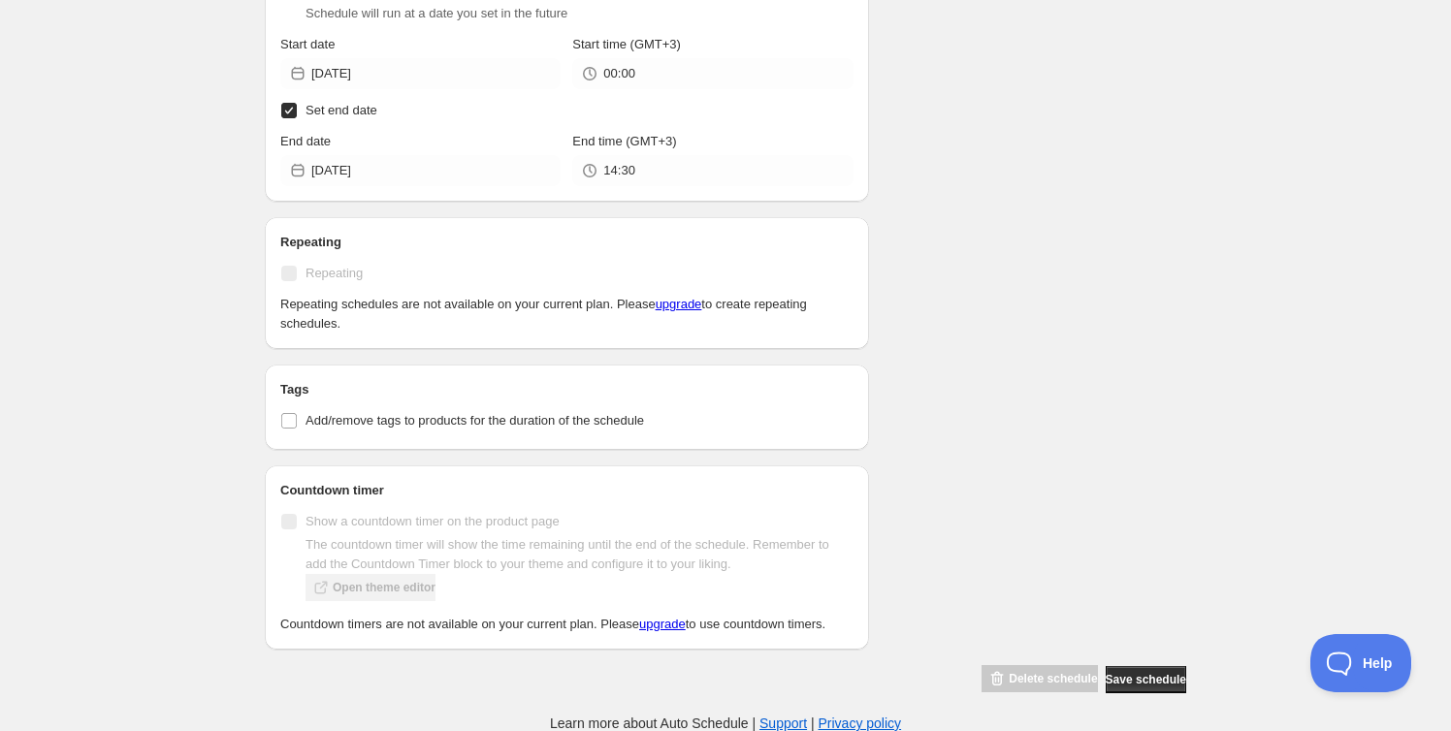
click at [289, 421] on input "Add/remove tags to products for the duration of the schedule" at bounding box center [289, 421] width 16 height 16
checkbox input "true"
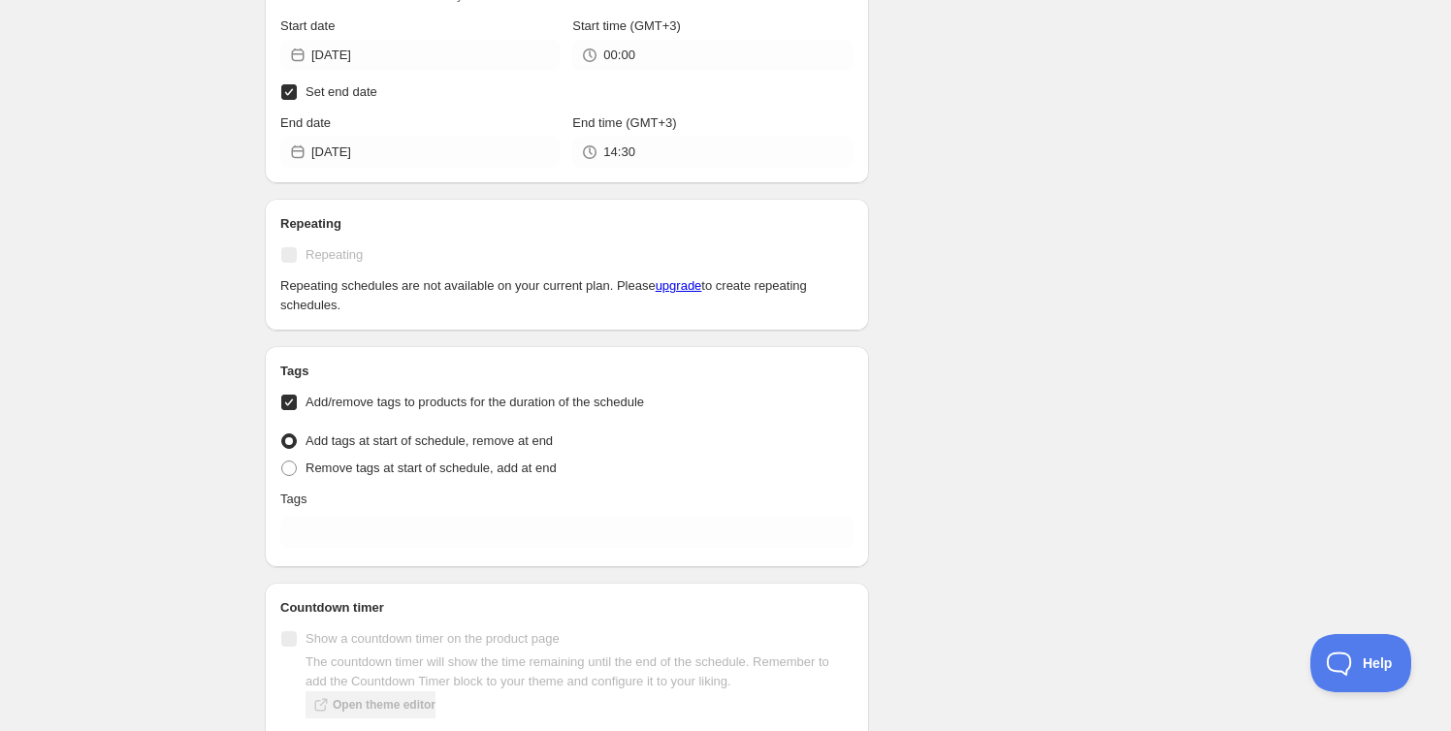
click at [307, 466] on span "Remove tags at start of schedule, add at end" at bounding box center [431, 468] width 251 height 15
click at [282, 462] on input "Remove tags at start of schedule, add at end" at bounding box center [281, 461] width 1 height 1
radio input "true"
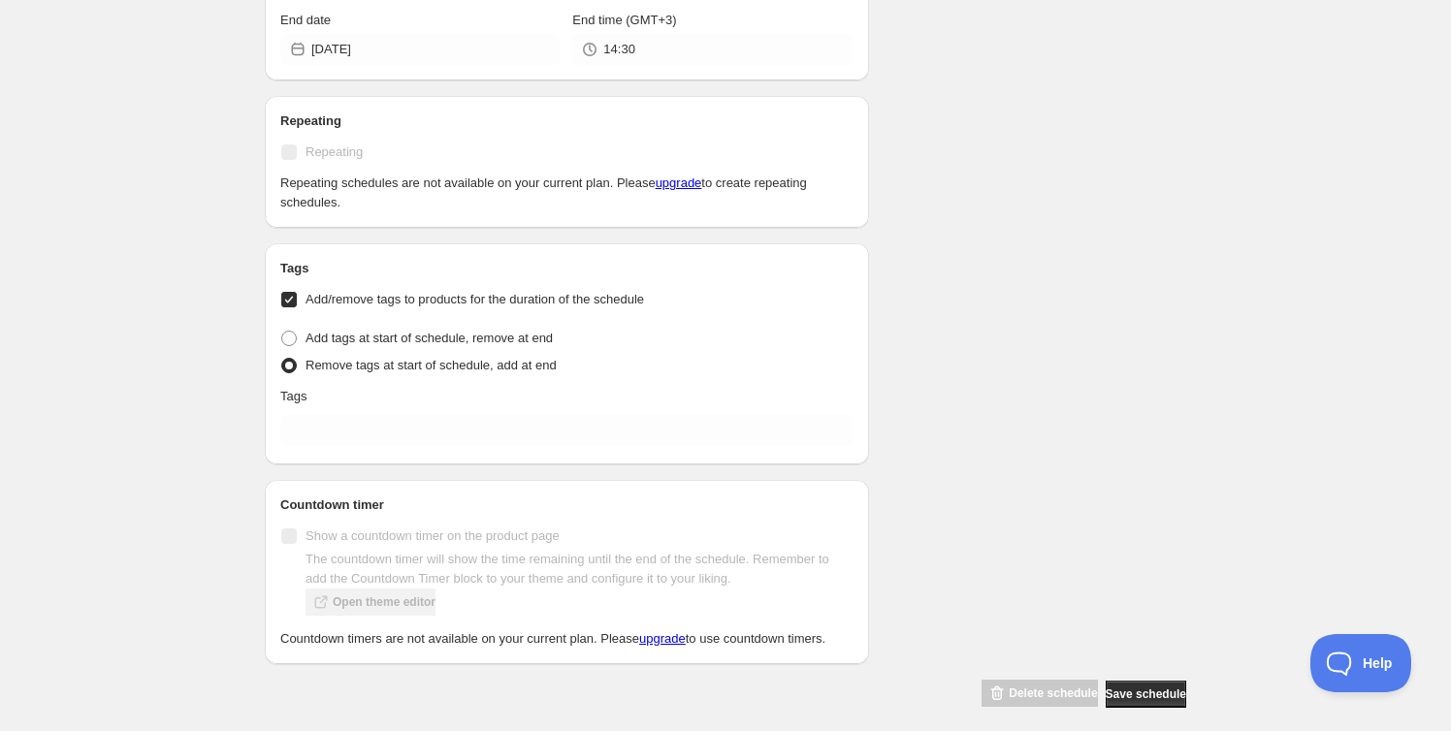
scroll to position [1127, 0]
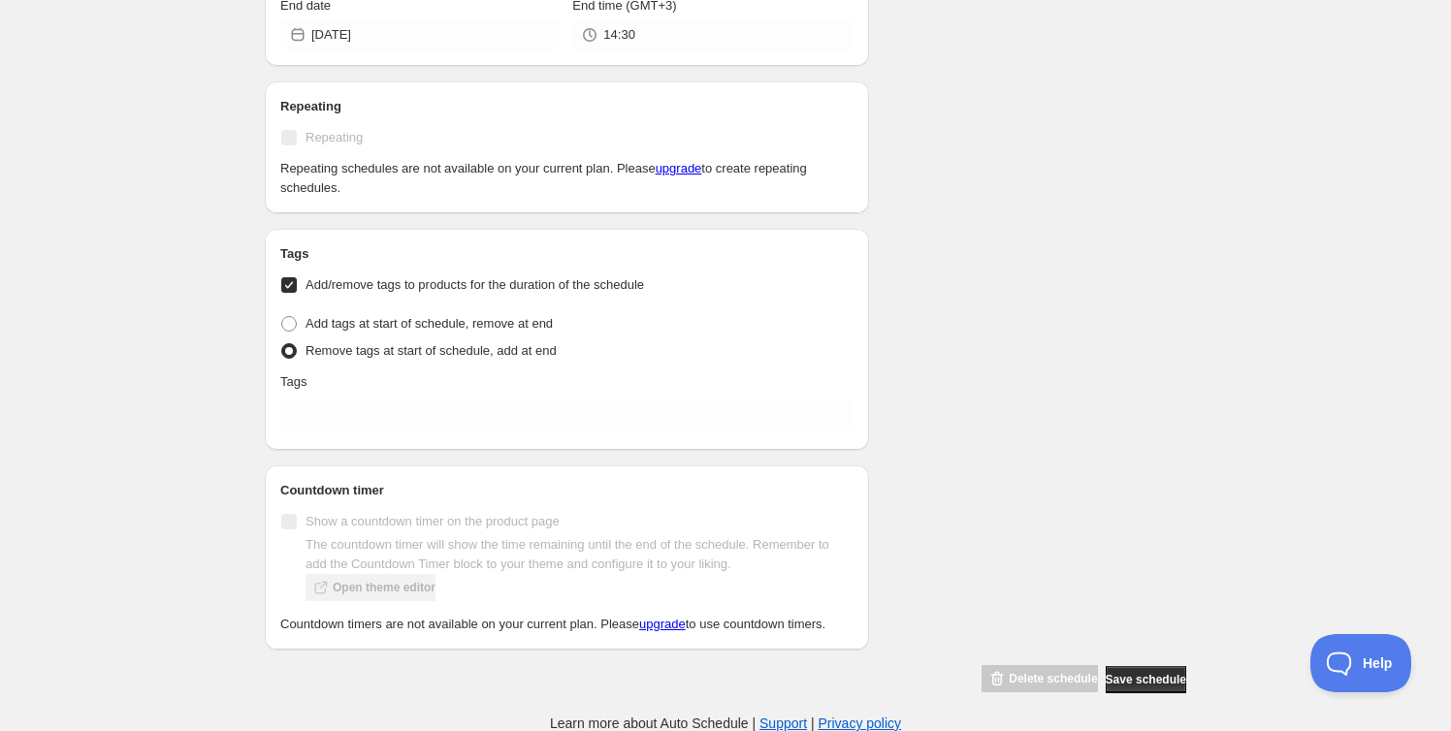
click at [1161, 676] on span "Save schedule" at bounding box center [1146, 680] width 81 height 16
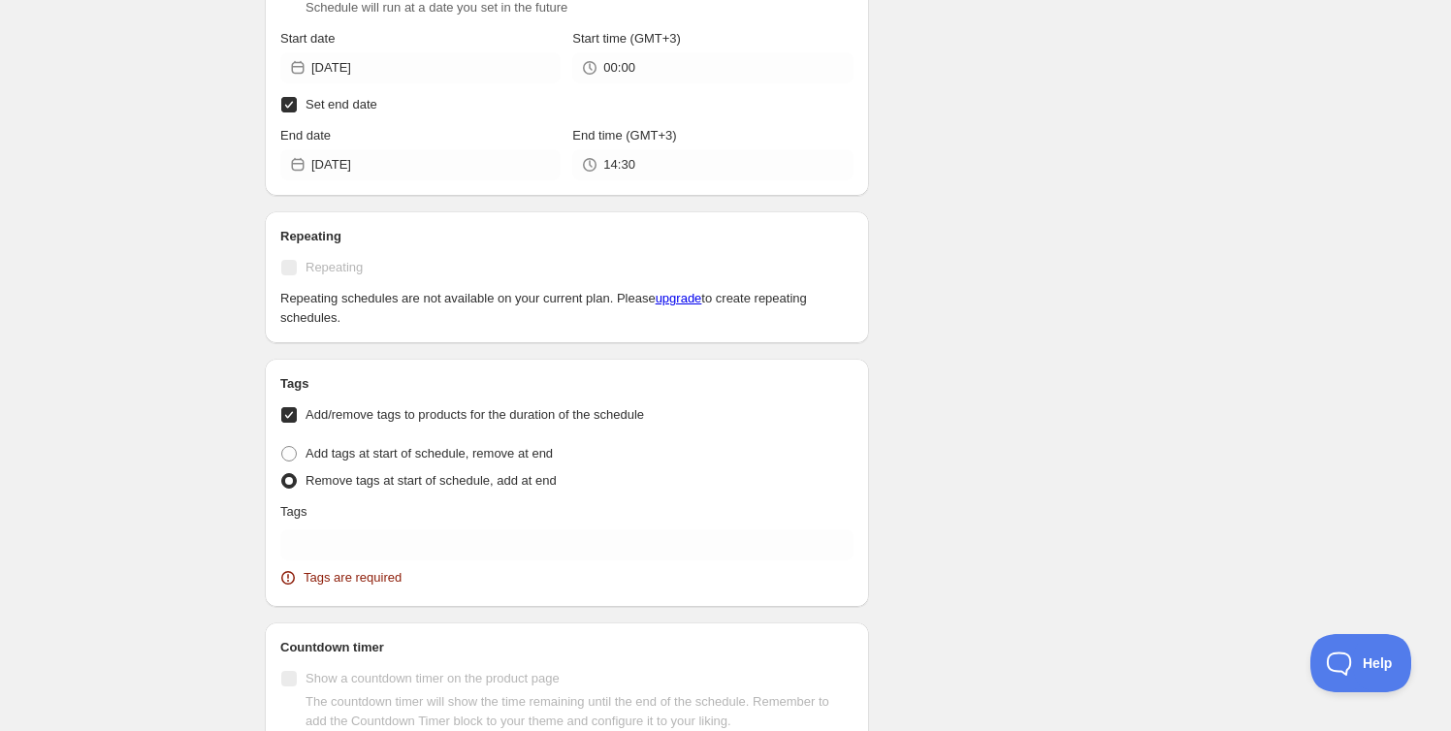
scroll to position [1257, 0]
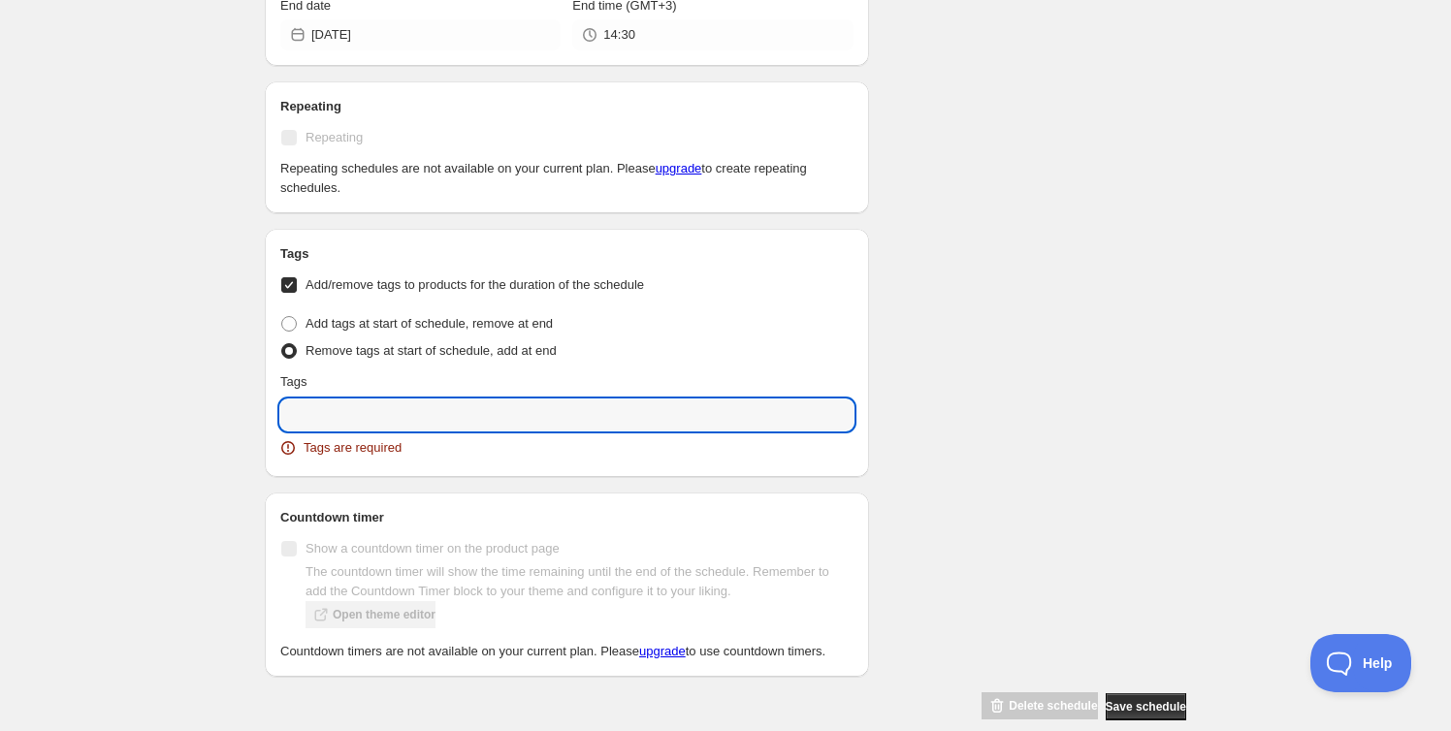
click at [399, 404] on input "text" at bounding box center [566, 415] width 573 height 31
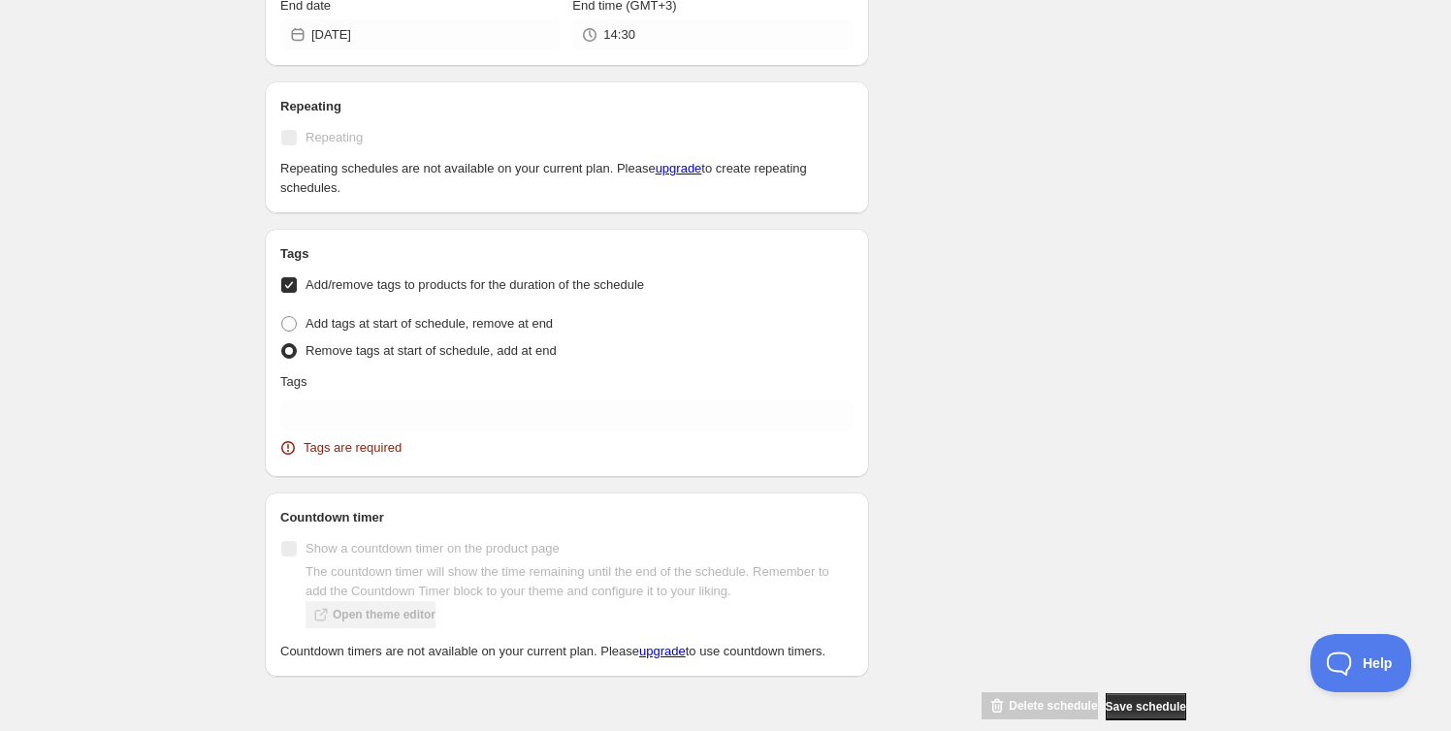
click at [287, 274] on label "Add/remove tags to products for the duration of the schedule" at bounding box center [566, 285] width 573 height 27
click at [287, 277] on input "Add/remove tags to products for the duration of the schedule" at bounding box center [289, 285] width 16 height 16
checkbox input "false"
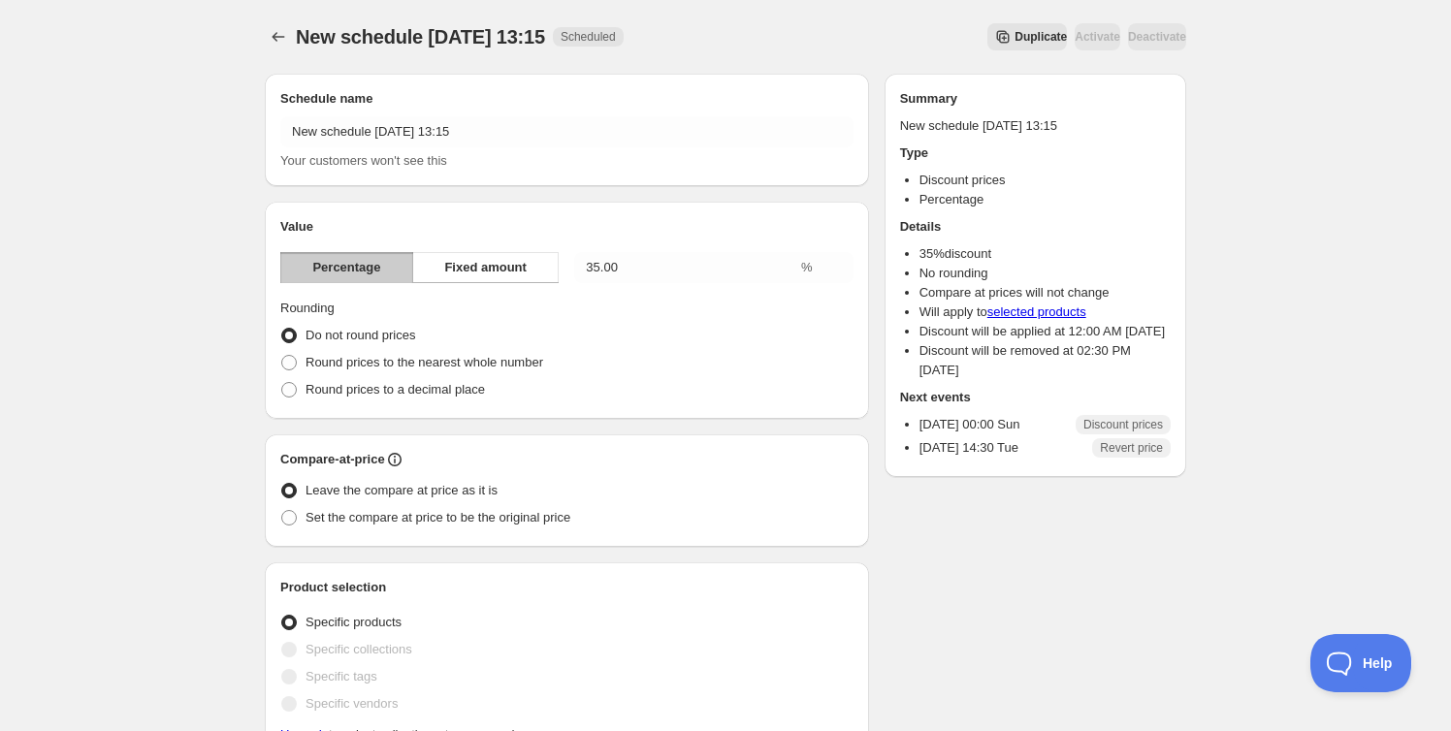
click at [276, 37] on icon "Schedules" at bounding box center [278, 36] width 19 height 19
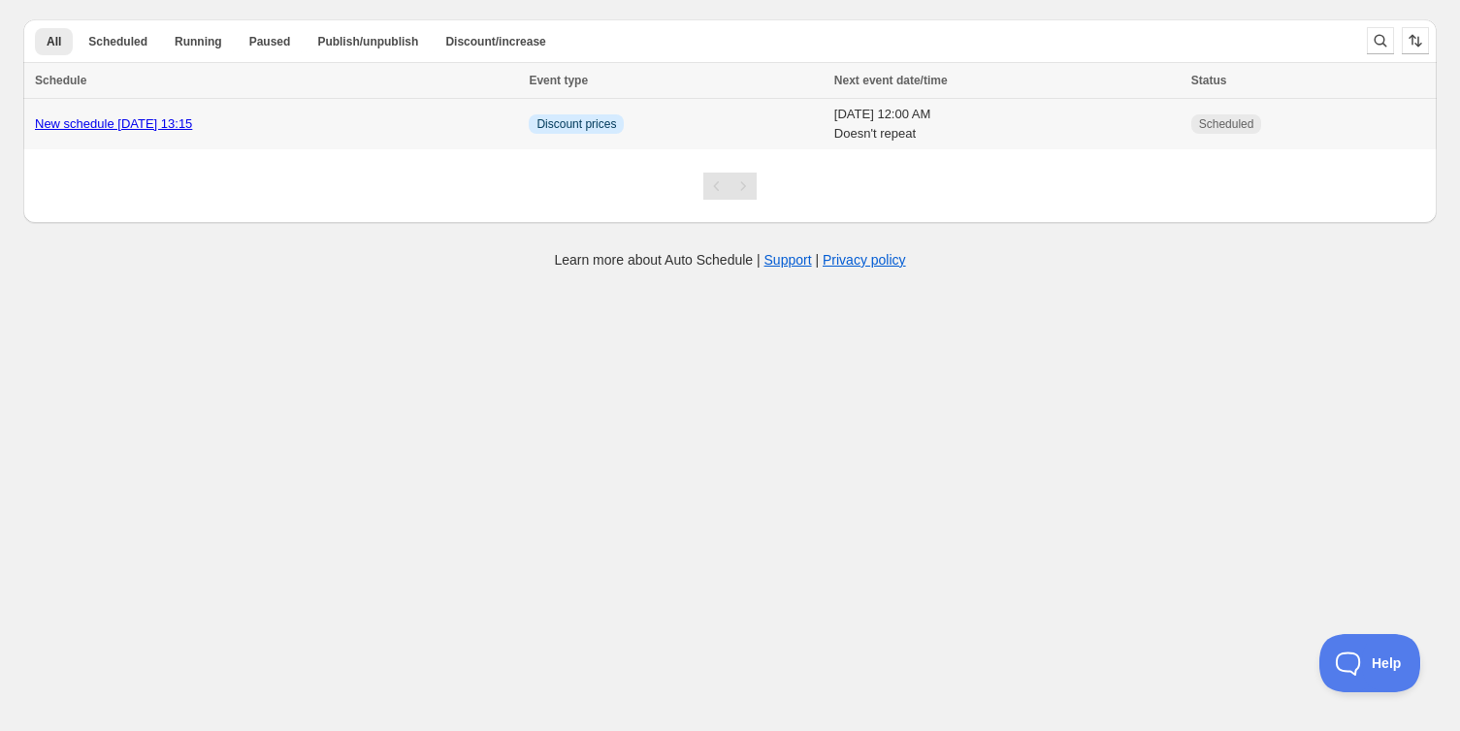
click at [1094, 116] on td "[DATE] 12:00 AM Doesn't repeat" at bounding box center [1006, 124] width 357 height 51
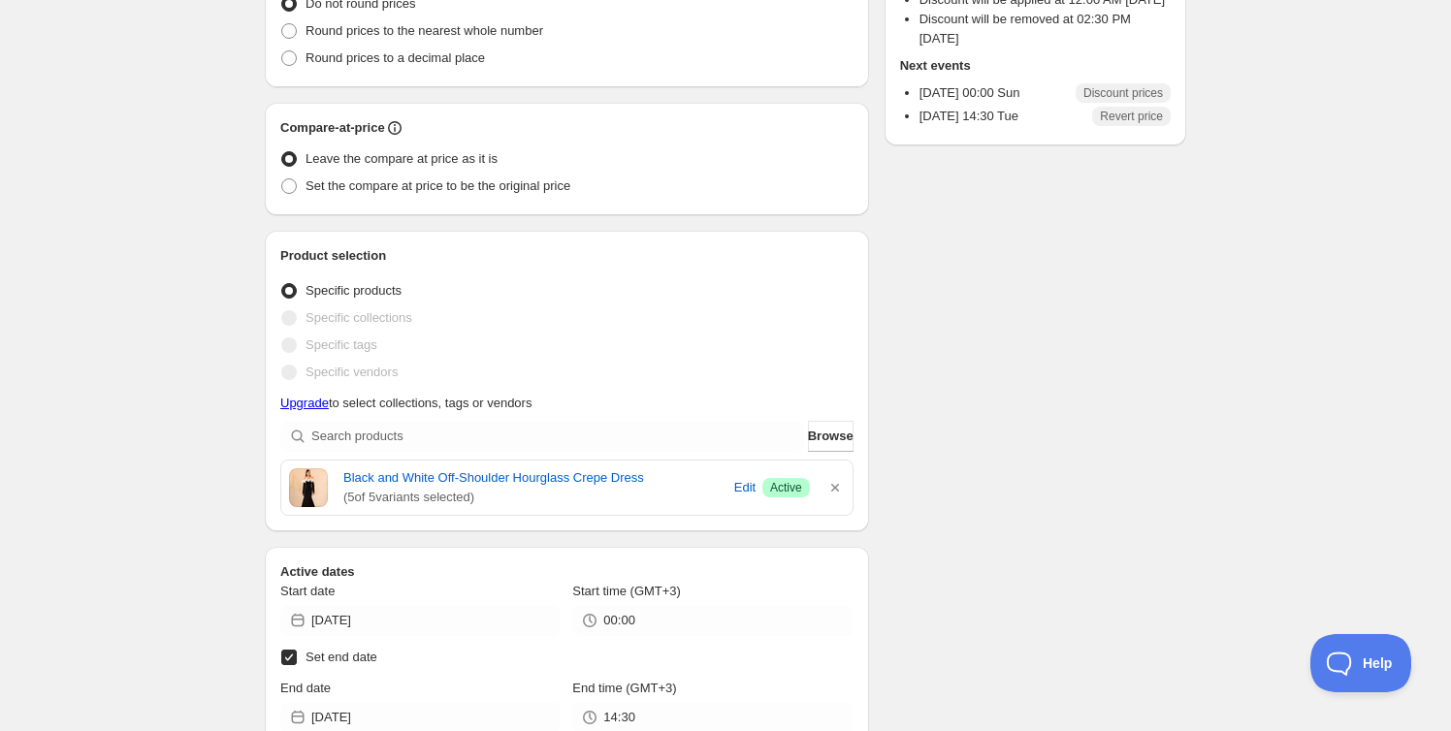
scroll to position [338, 0]
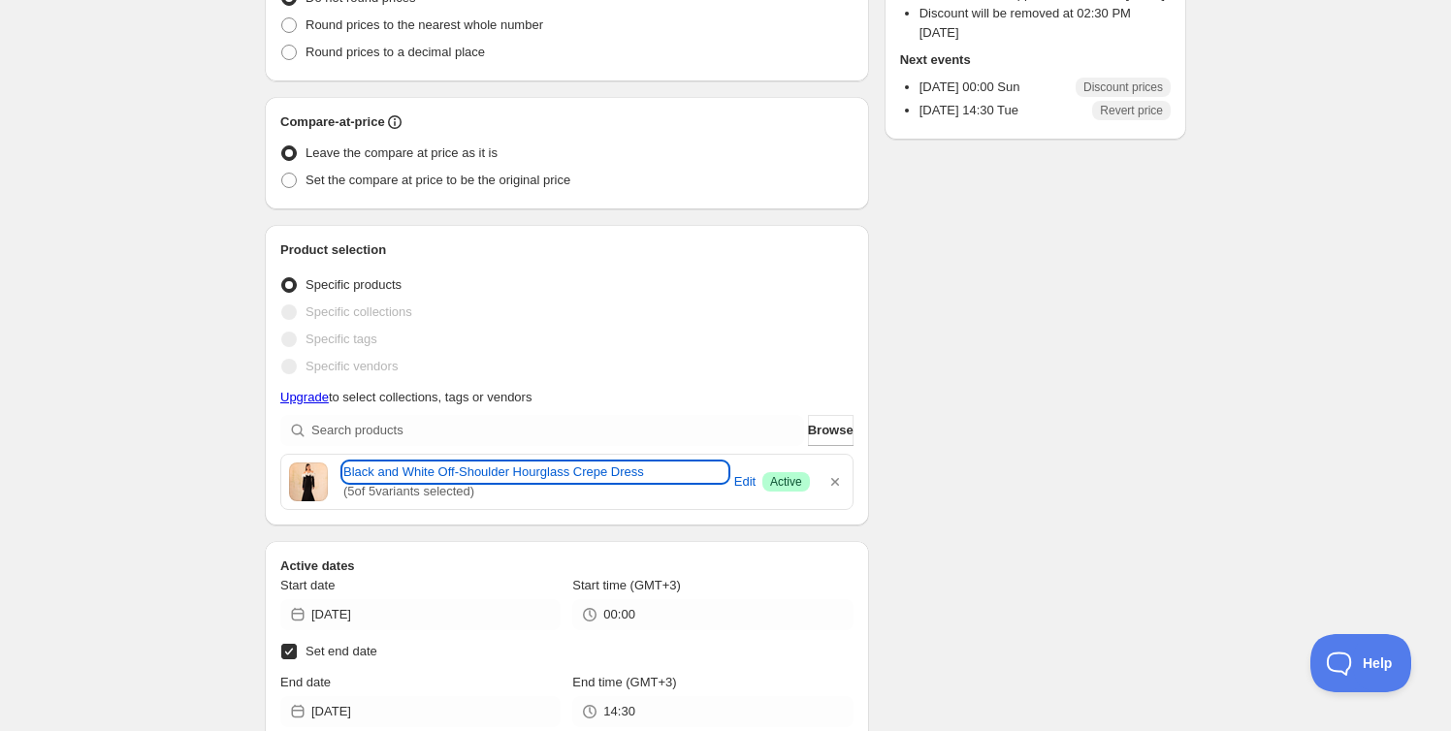
click at [390, 468] on link "Black and White Off-Shoulder Hourglass Crepe Dress" at bounding box center [535, 472] width 384 height 19
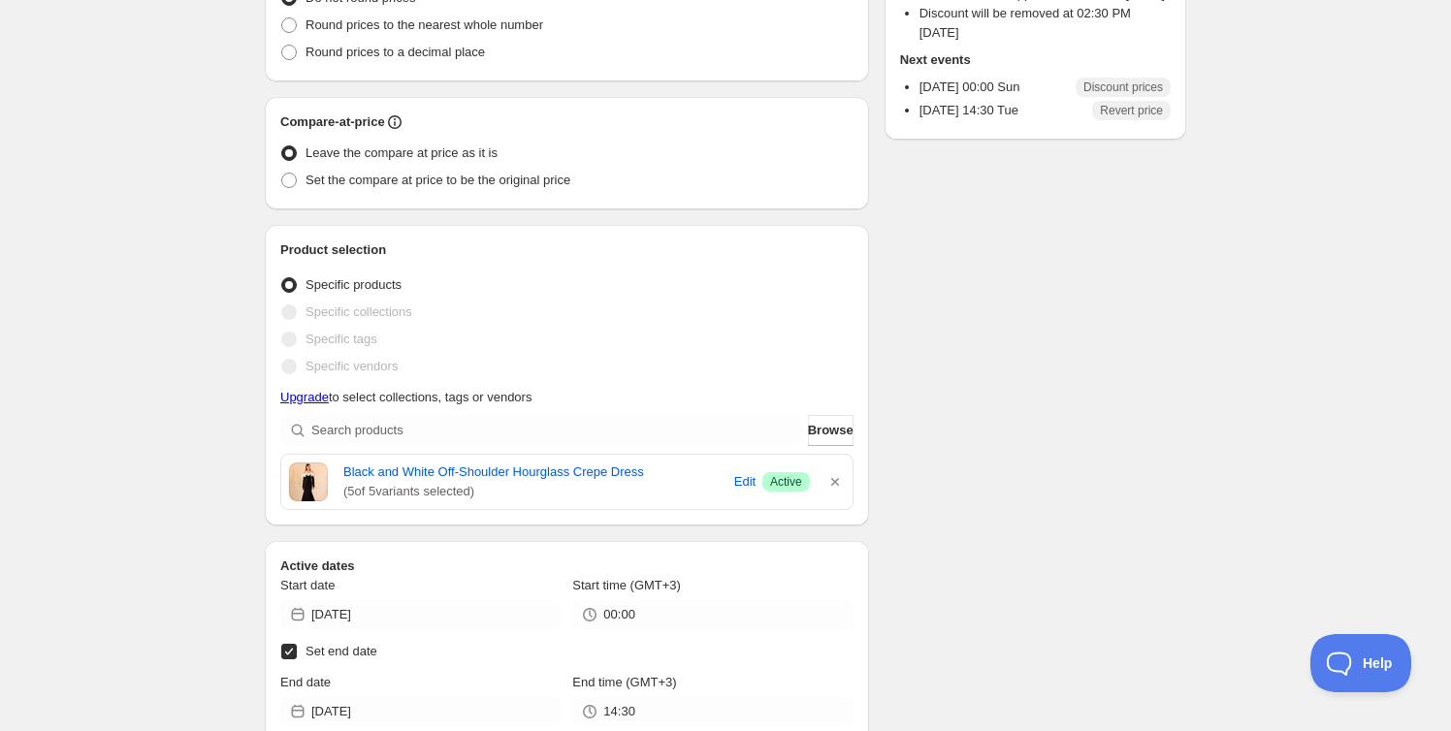
click at [1162, 409] on div "Schedule name New schedule [DATE] 13:15 Your customers won't see this Value Per…" at bounding box center [717, 478] width 937 height 1515
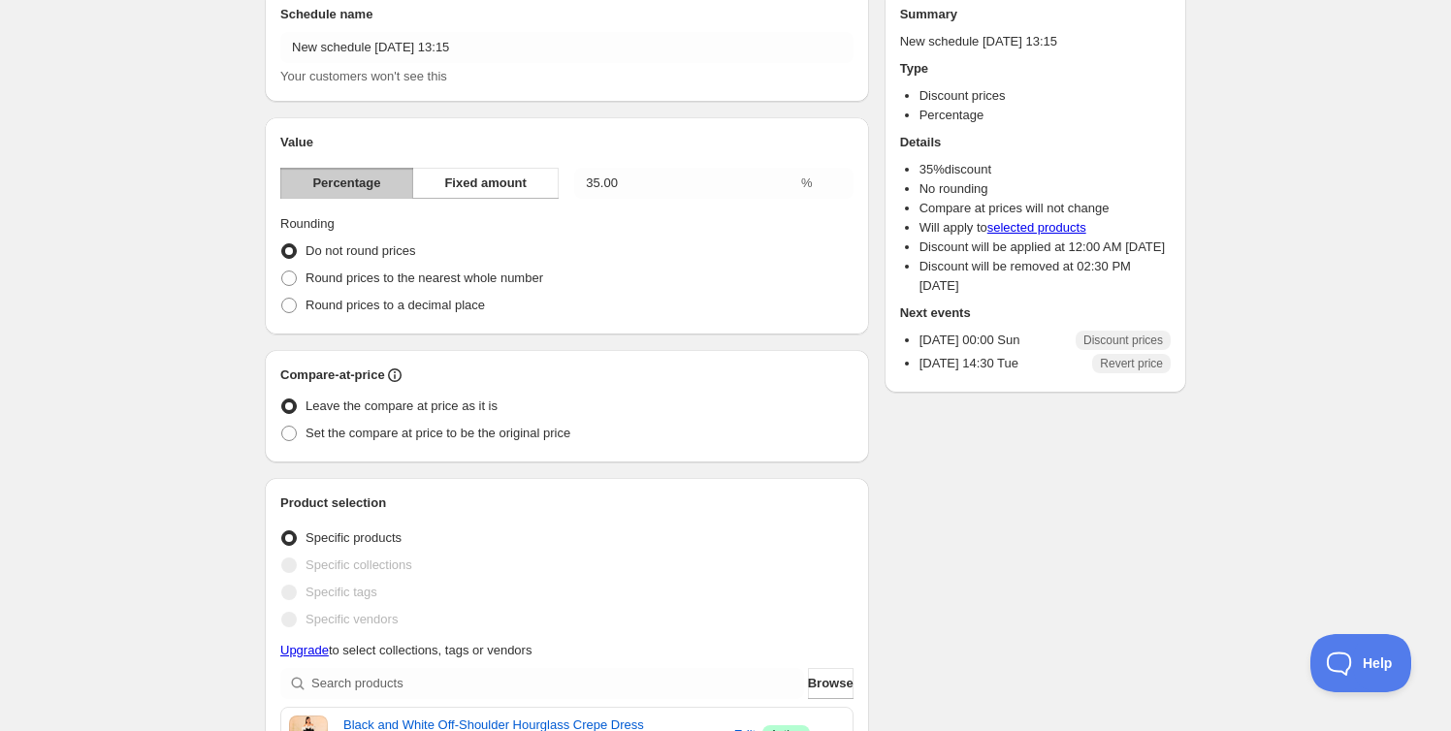
scroll to position [0, 0]
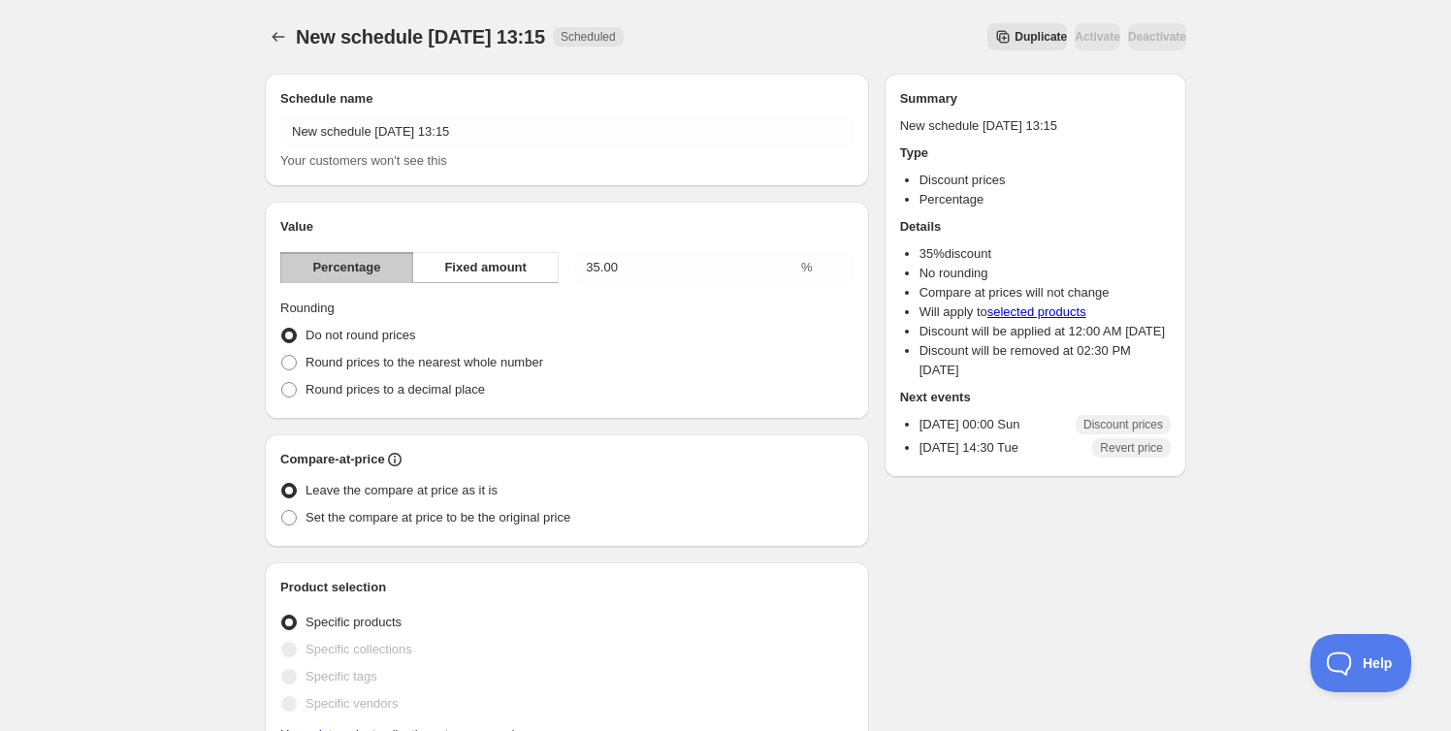
click at [1054, 317] on link "selected products" at bounding box center [1037, 312] width 99 height 15
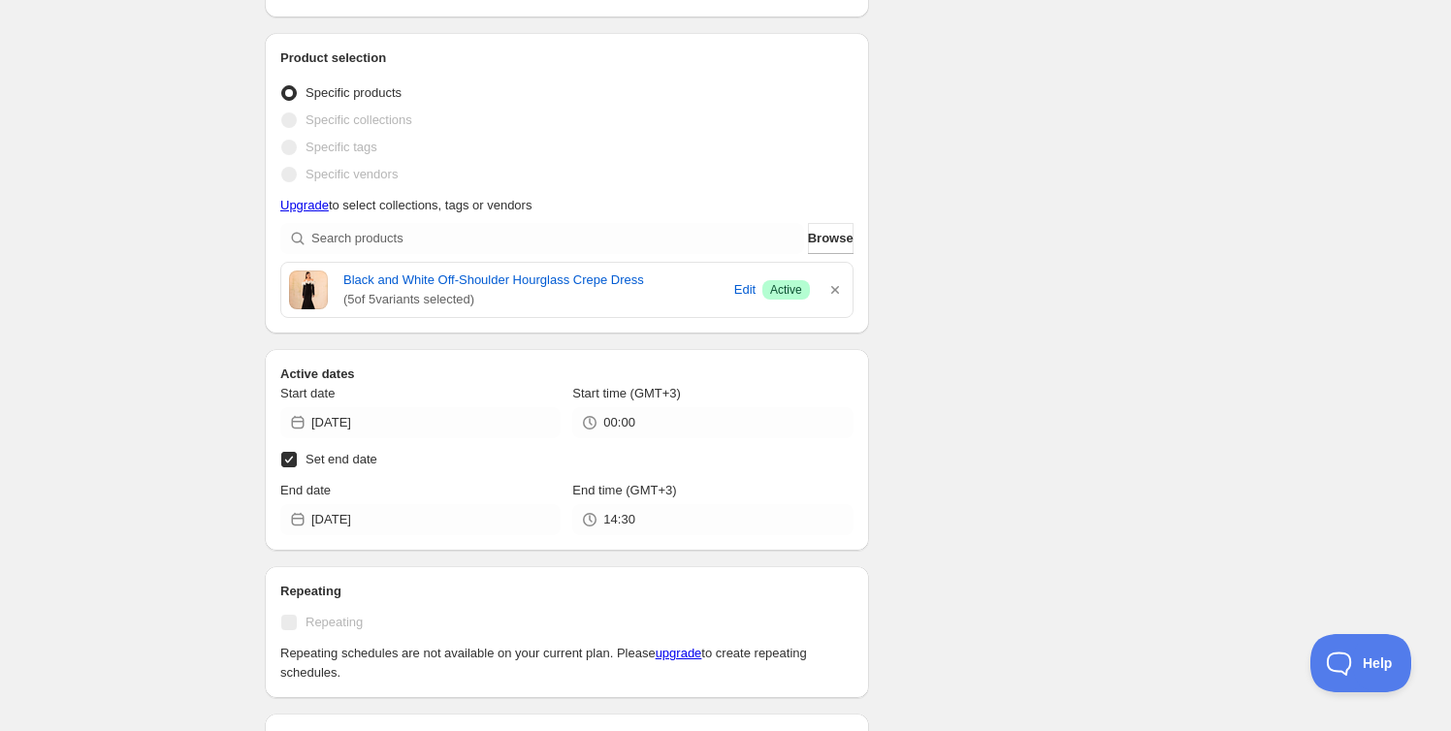
scroll to position [563, 0]
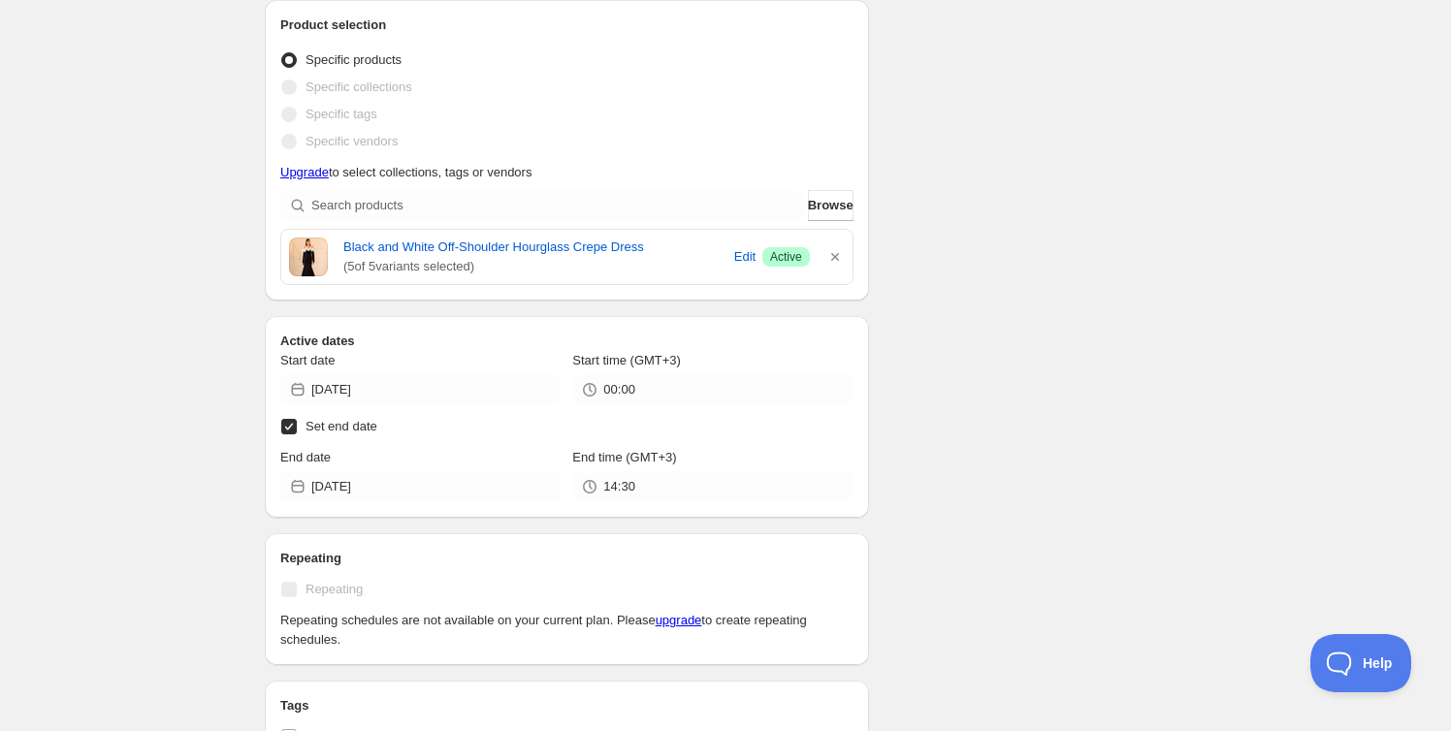
click at [1012, 220] on div "Schedule name New schedule [DATE] 13:15 Your customers won't see this Value Per…" at bounding box center [717, 253] width 937 height 1515
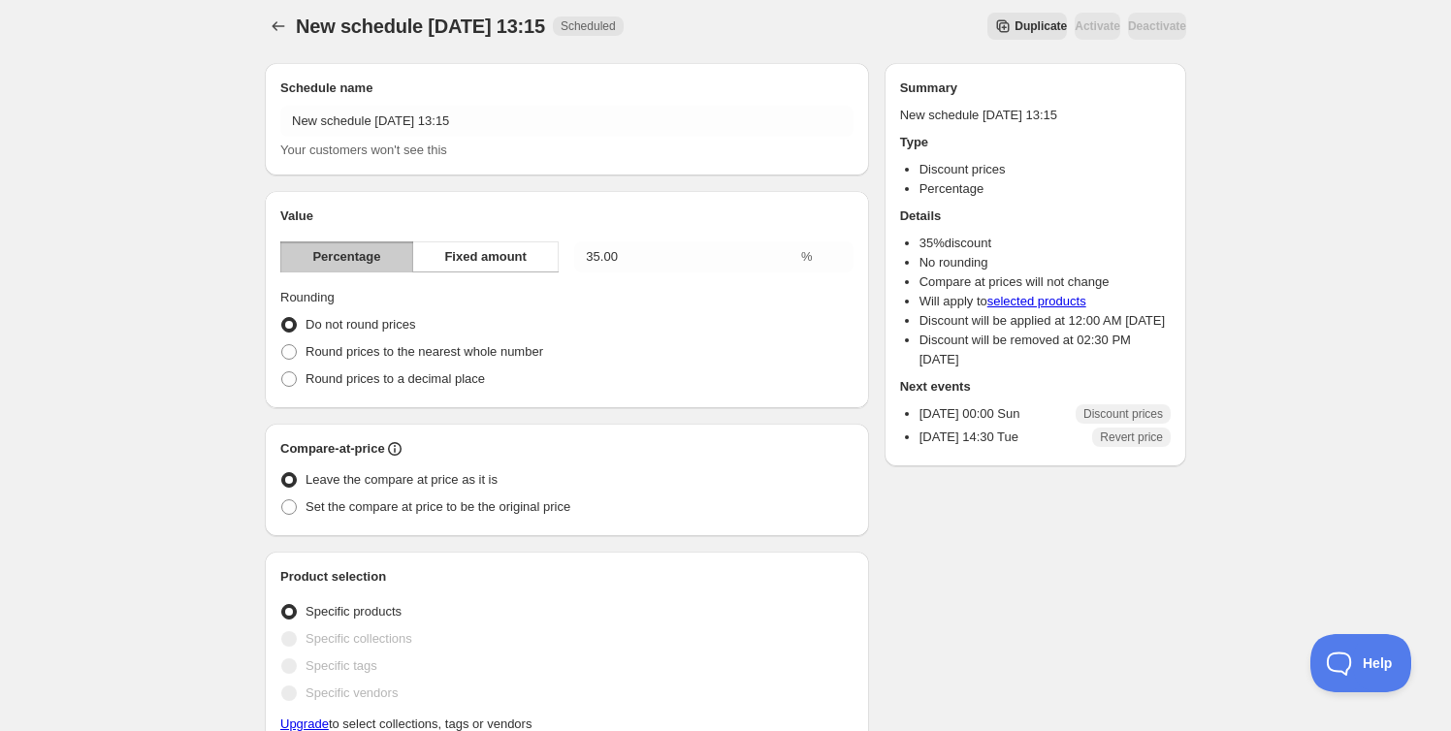
scroll to position [0, 0]
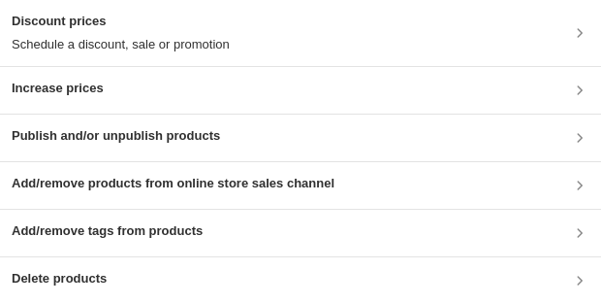
click at [130, 43] on p "Schedule a discount, sale or promotion" at bounding box center [121, 44] width 218 height 19
